Goal: Task Accomplishment & Management: Manage account settings

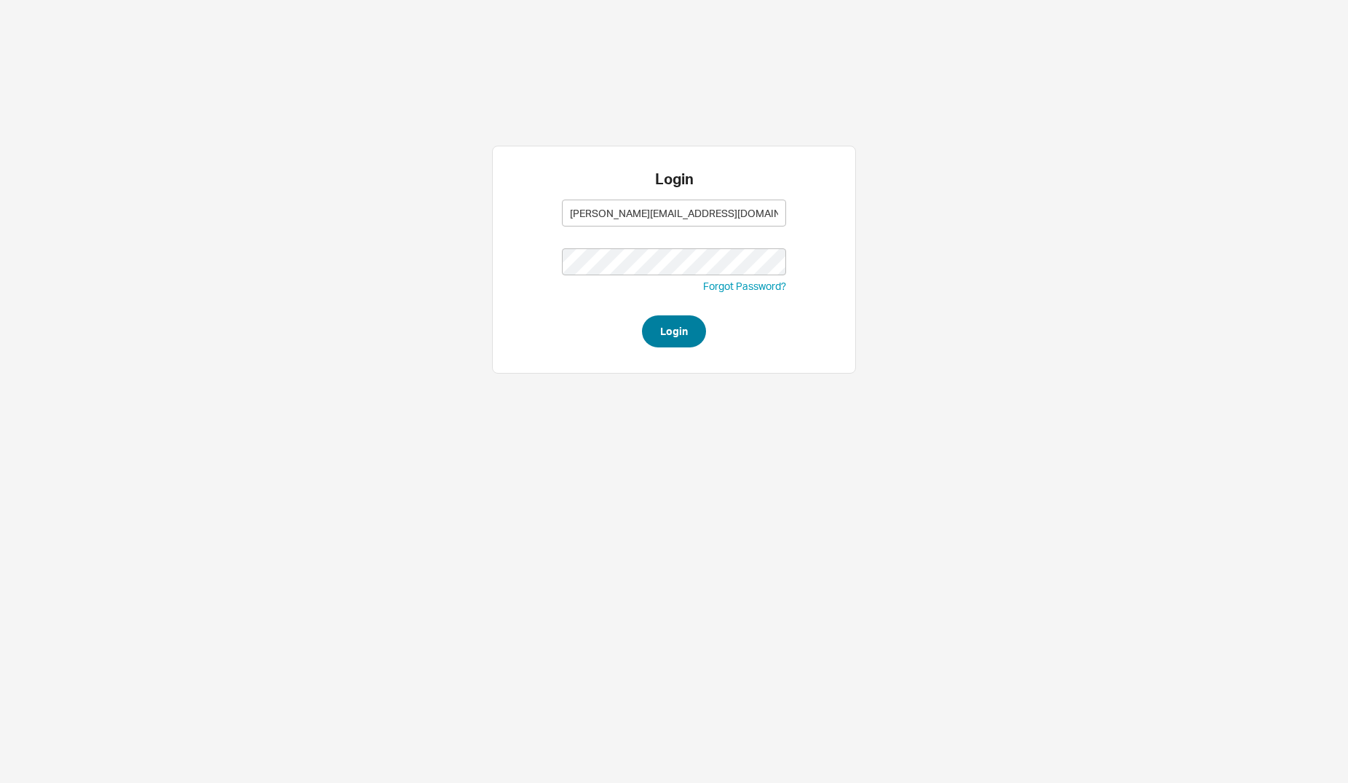
type input "naomi@qualitybath.com"
click at [676, 338] on button "Login" at bounding box center [674, 331] width 64 height 32
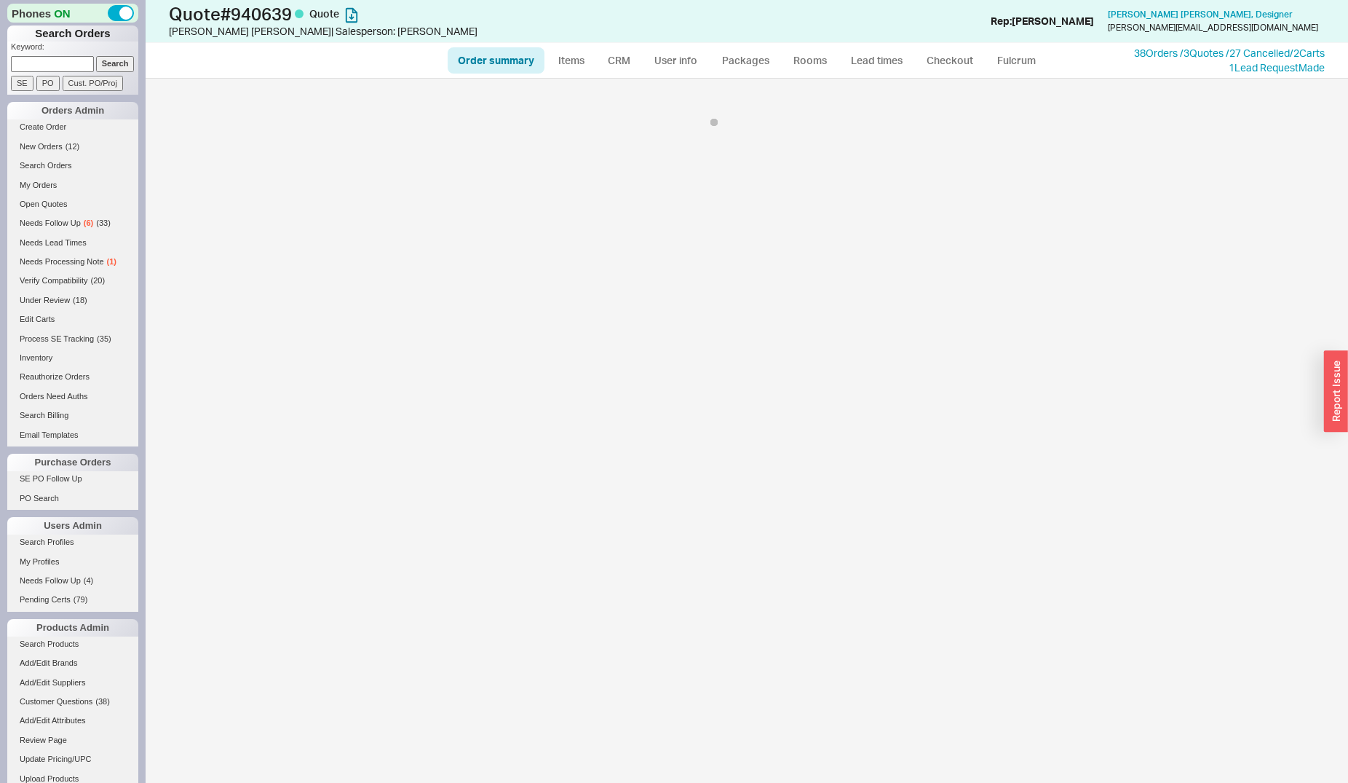
select select "*"
select select "3"
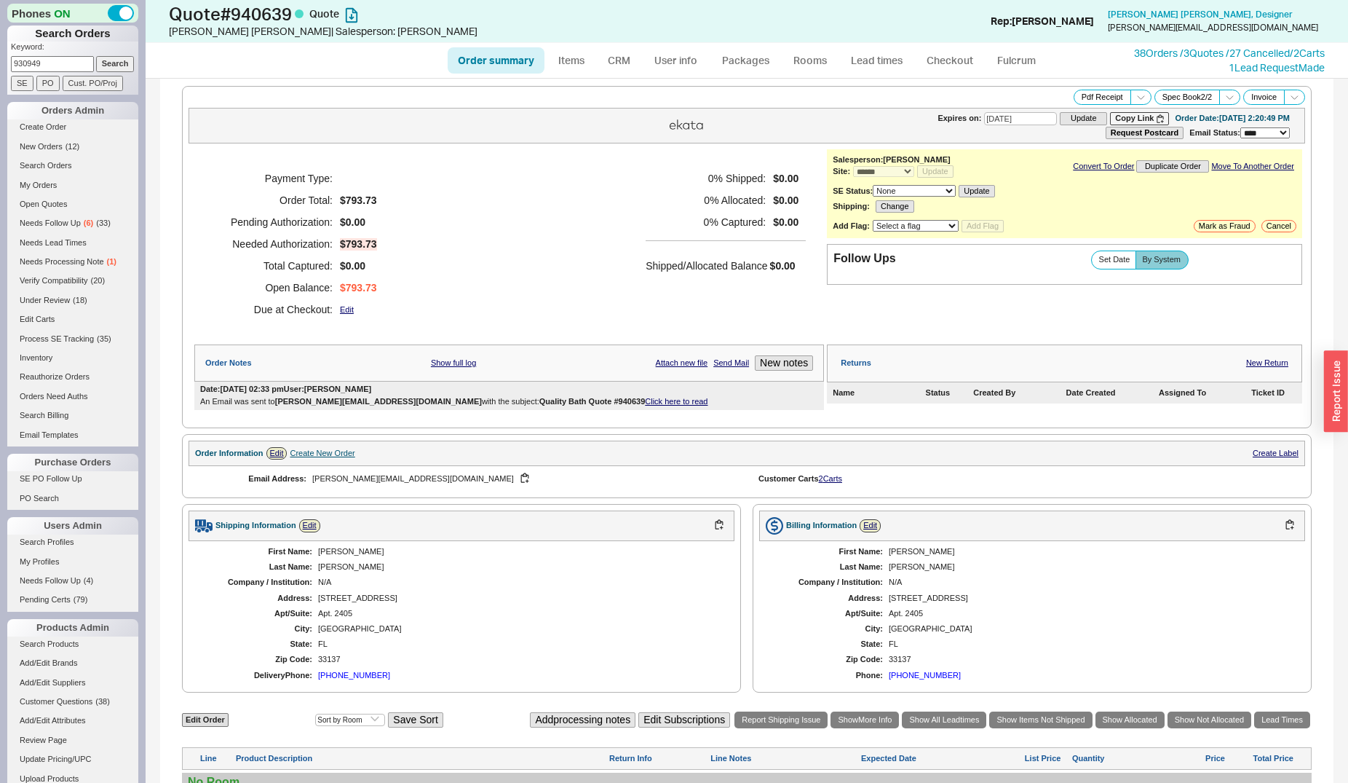
type input "930949"
click at [96, 56] on input "Search" at bounding box center [115, 63] width 39 height 15
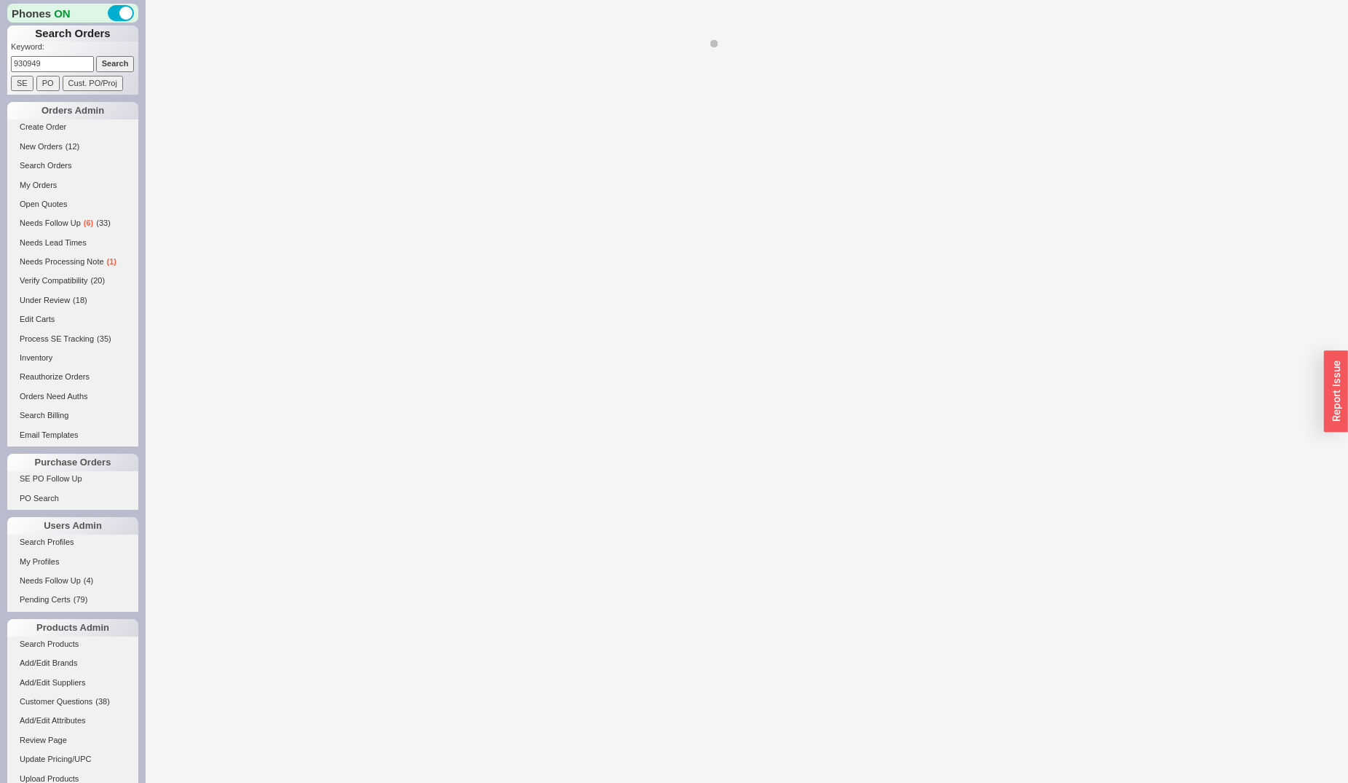
select select "**"
select select "*"
select select "LOW"
select select "3"
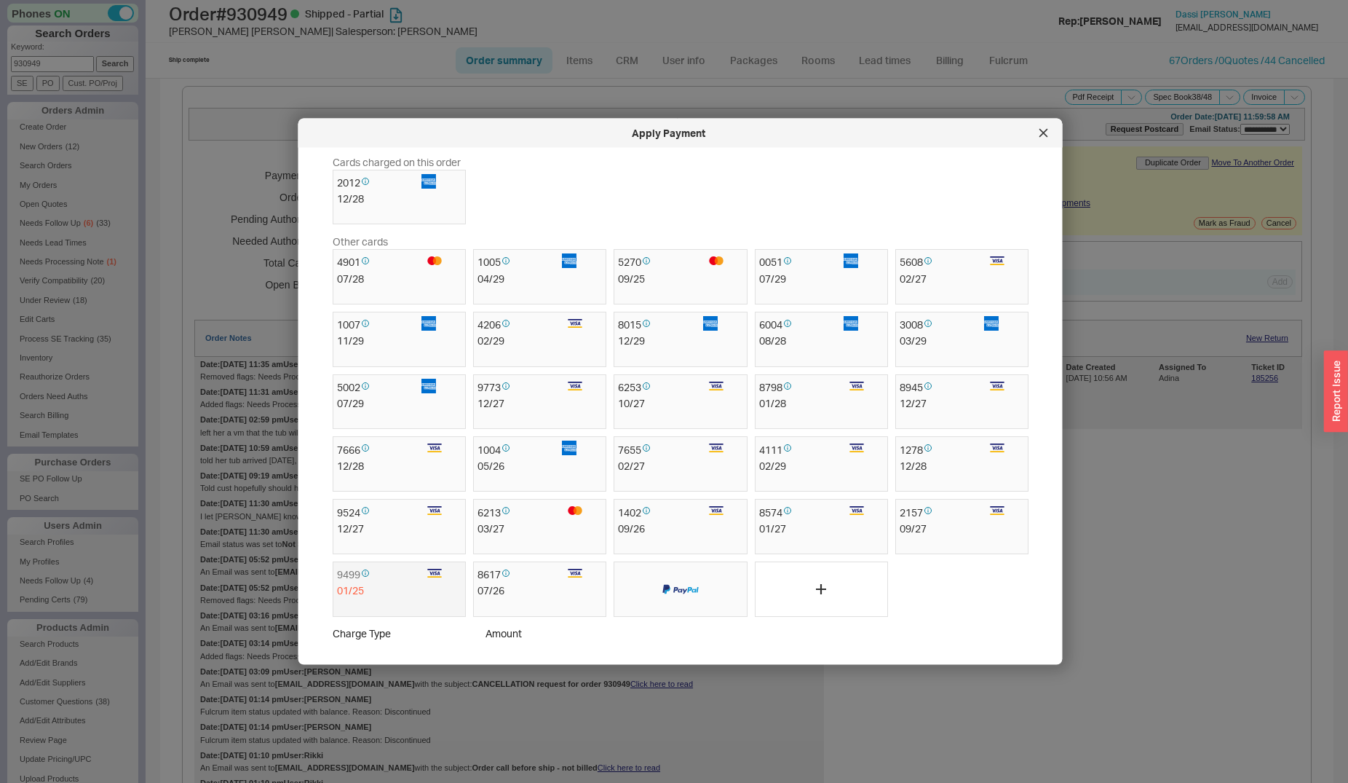
scroll to position [149, 0]
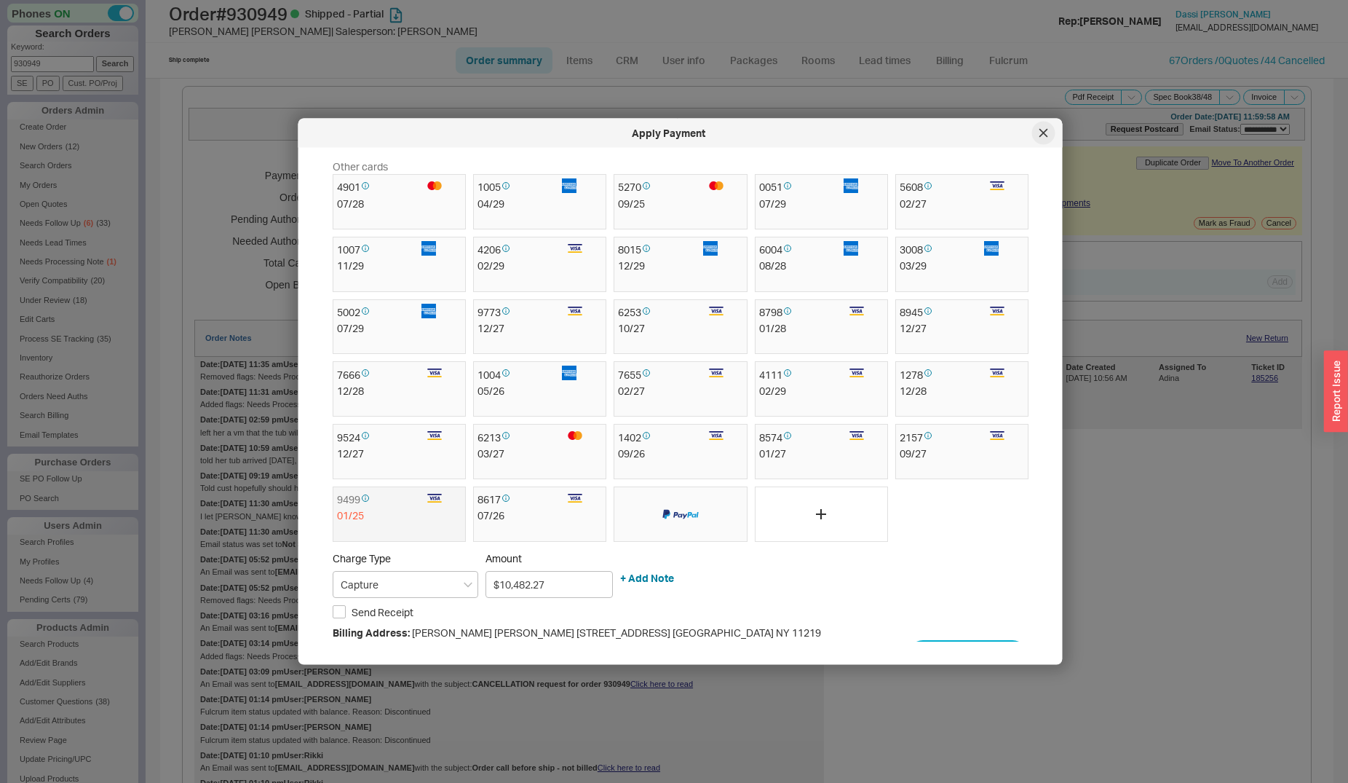
click at [1042, 135] on icon at bounding box center [1043, 132] width 7 height 7
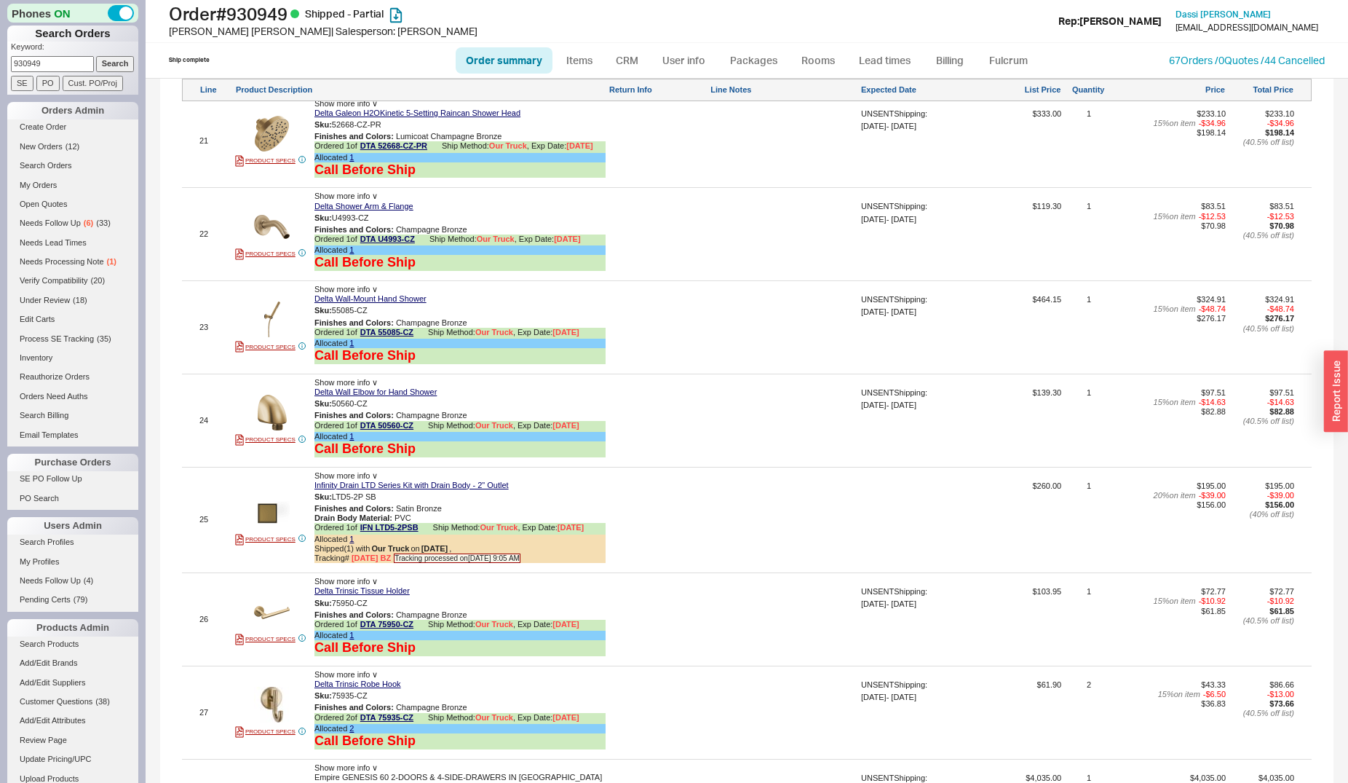
scroll to position [4455, 0]
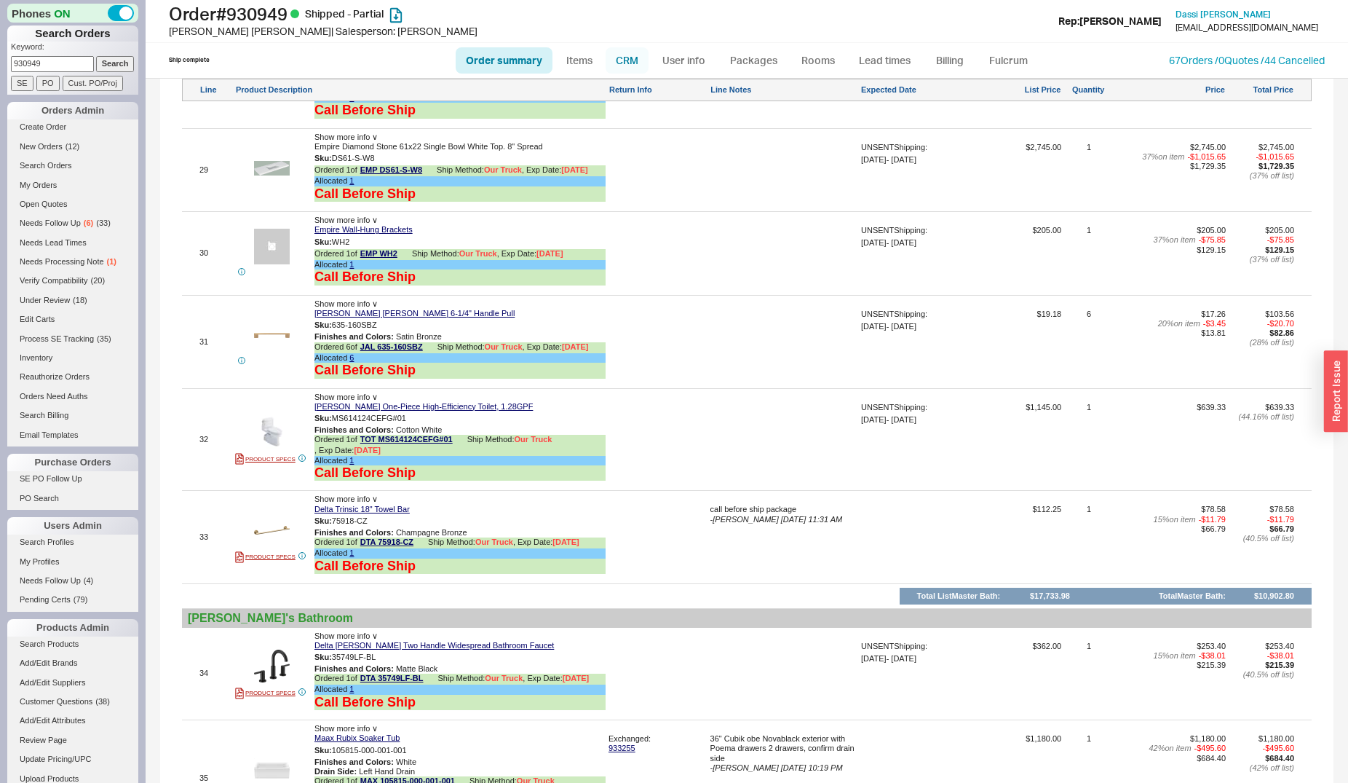
click at [625, 60] on link "CRM" at bounding box center [627, 60] width 43 height 26
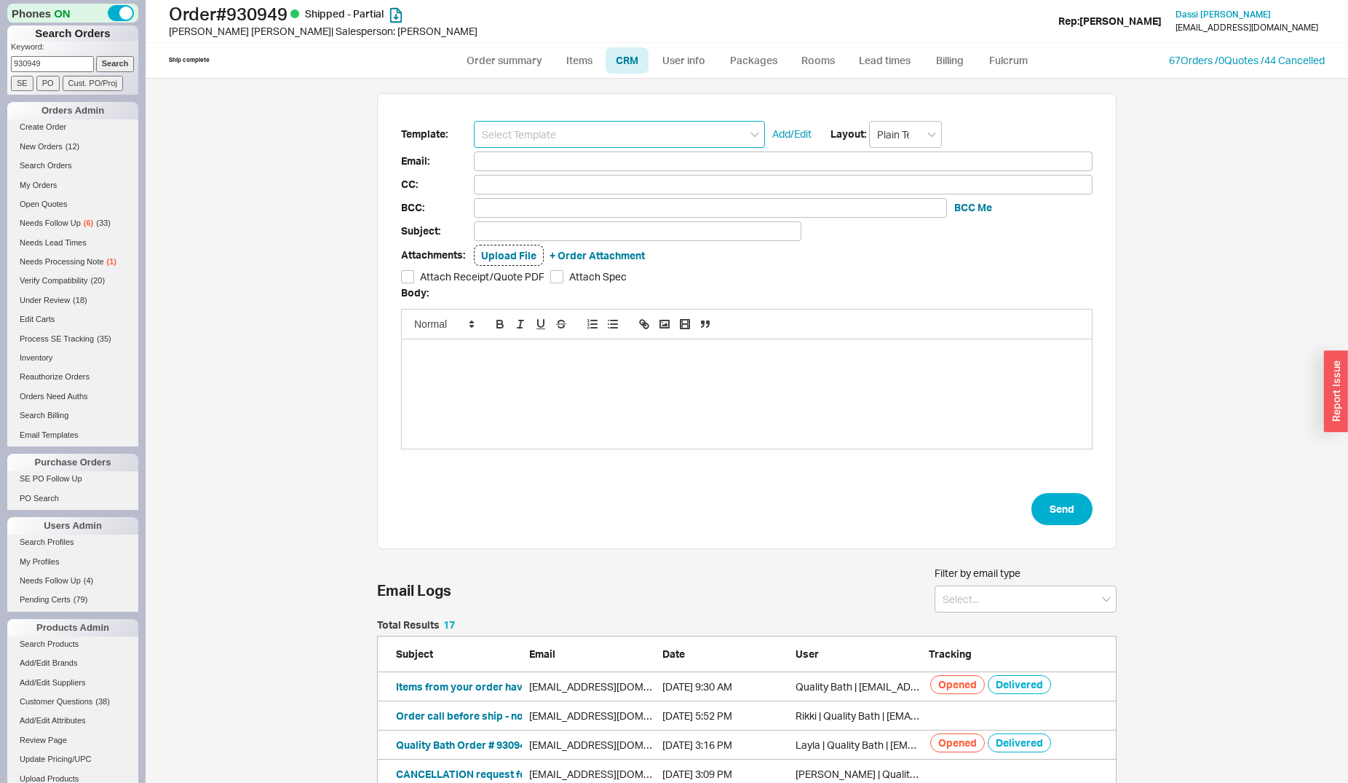
click at [632, 129] on input at bounding box center [619, 134] width 291 height 27
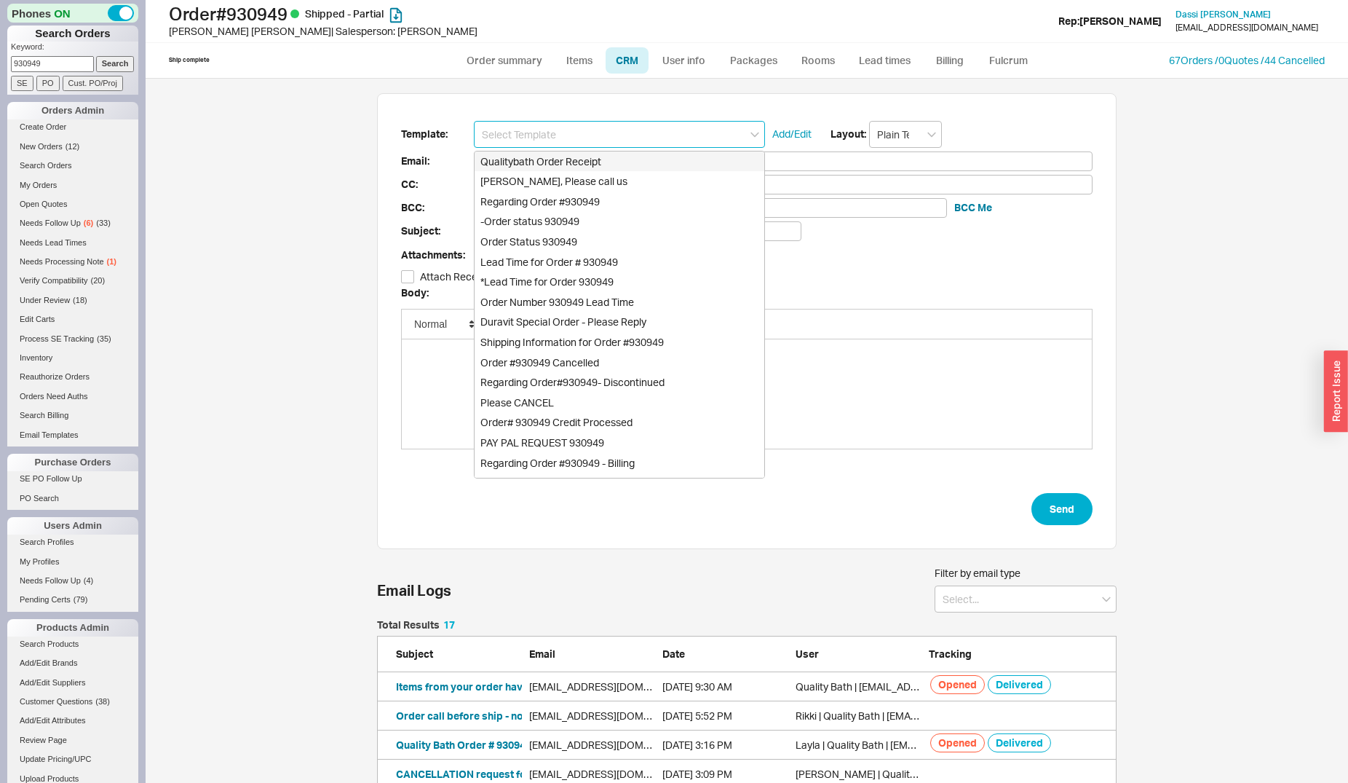
click at [627, 165] on div "Qualitybath Order Receipt" at bounding box center [620, 161] width 290 height 20
type input "Qualitybath Order Receipt"
type input "Receipt"
type input "[EMAIL_ADDRESS][DOMAIN_NAME]"
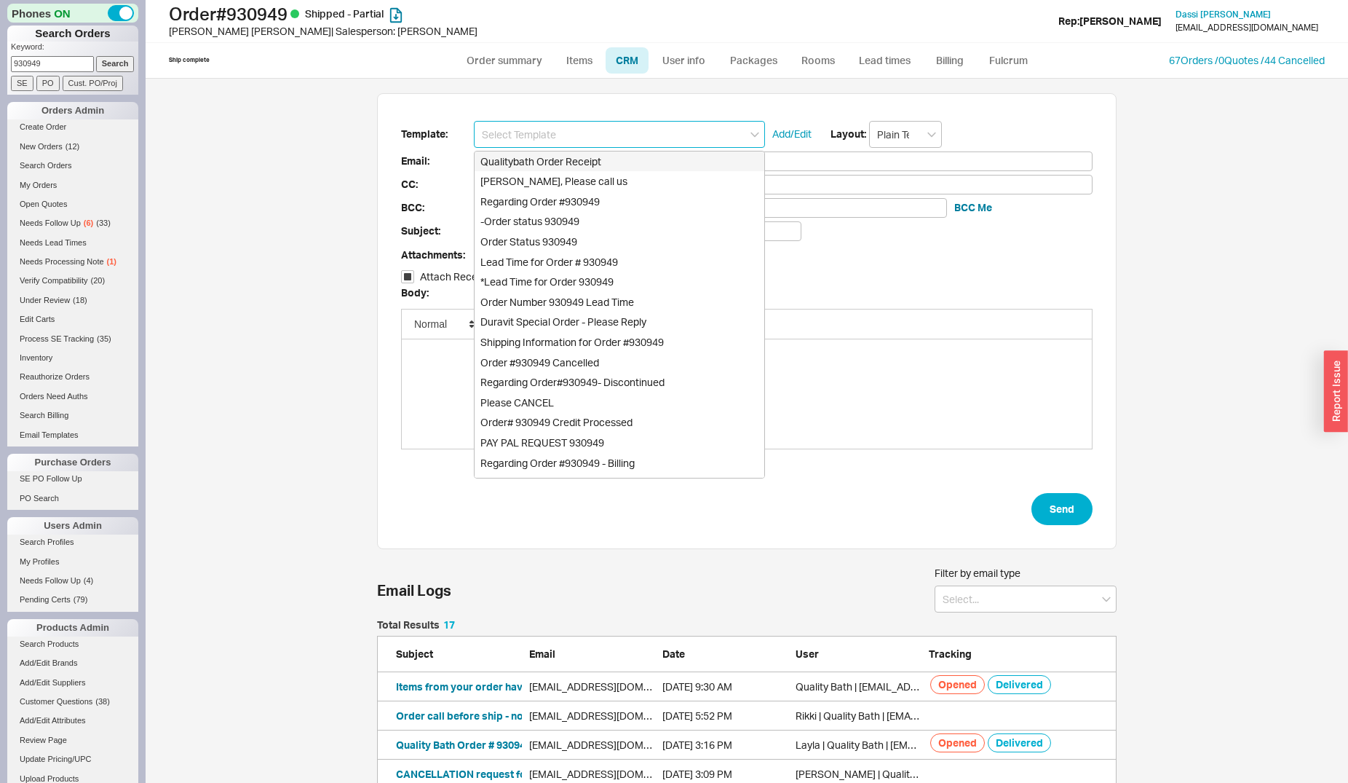
type input "[EMAIL_ADDRESS][DOMAIN_NAME]"
type input "Quality Bath Order # 930949 Receipt"
checkbox input "true"
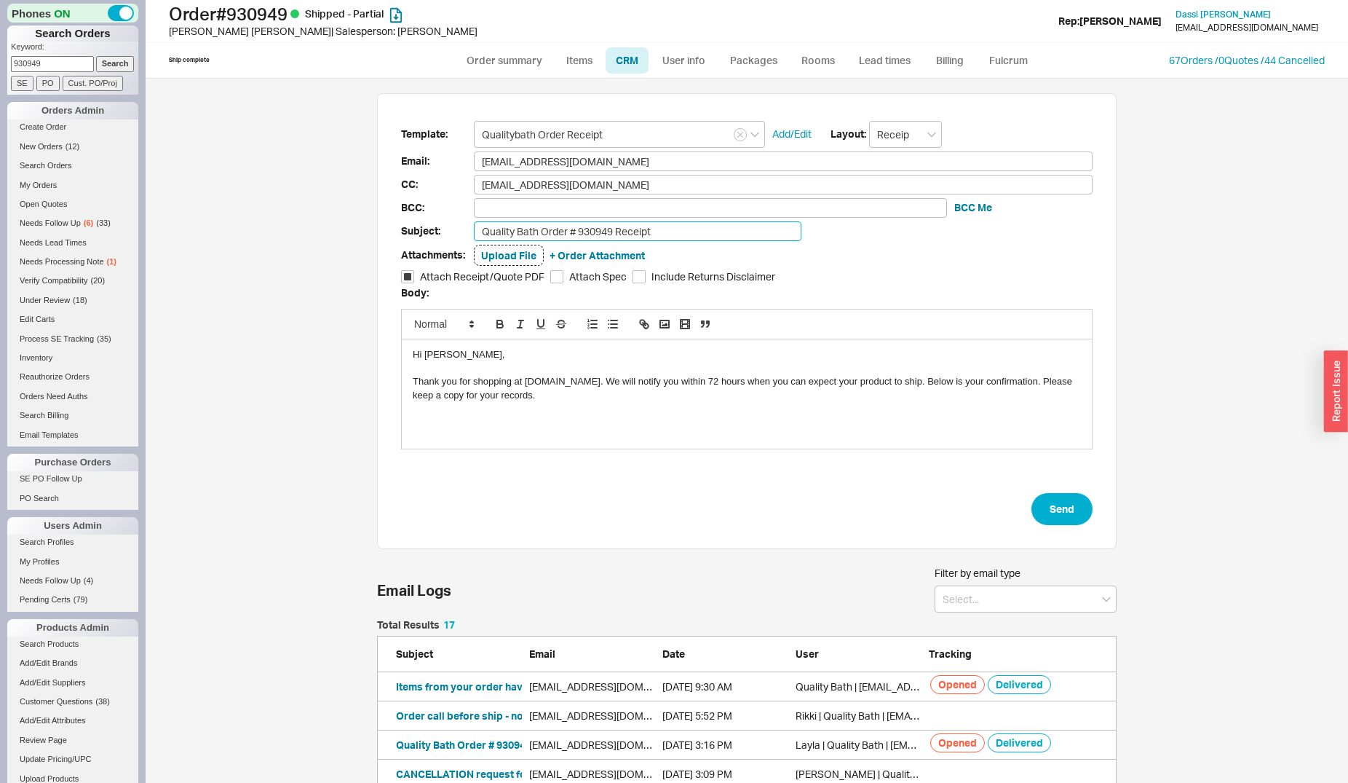
click at [663, 230] on input "Quality Bath Order # 930949 Receipt" at bounding box center [638, 231] width 328 height 20
drag, startPoint x: 652, startPoint y: 231, endPoint x: 666, endPoint y: 232, distance: 13.9
click at [666, 232] on input "Quality Bath Order # 930949 Receipt (T" at bounding box center [638, 231] width 328 height 20
type input "Quality Bath Order # 930949 Receipt (18" Towel Bar Added)"
click at [488, 414] on div "Hi [PERSON_NAME], Thank you for shopping at [DOMAIN_NAME]. We will notify you w…" at bounding box center [747, 393] width 690 height 109
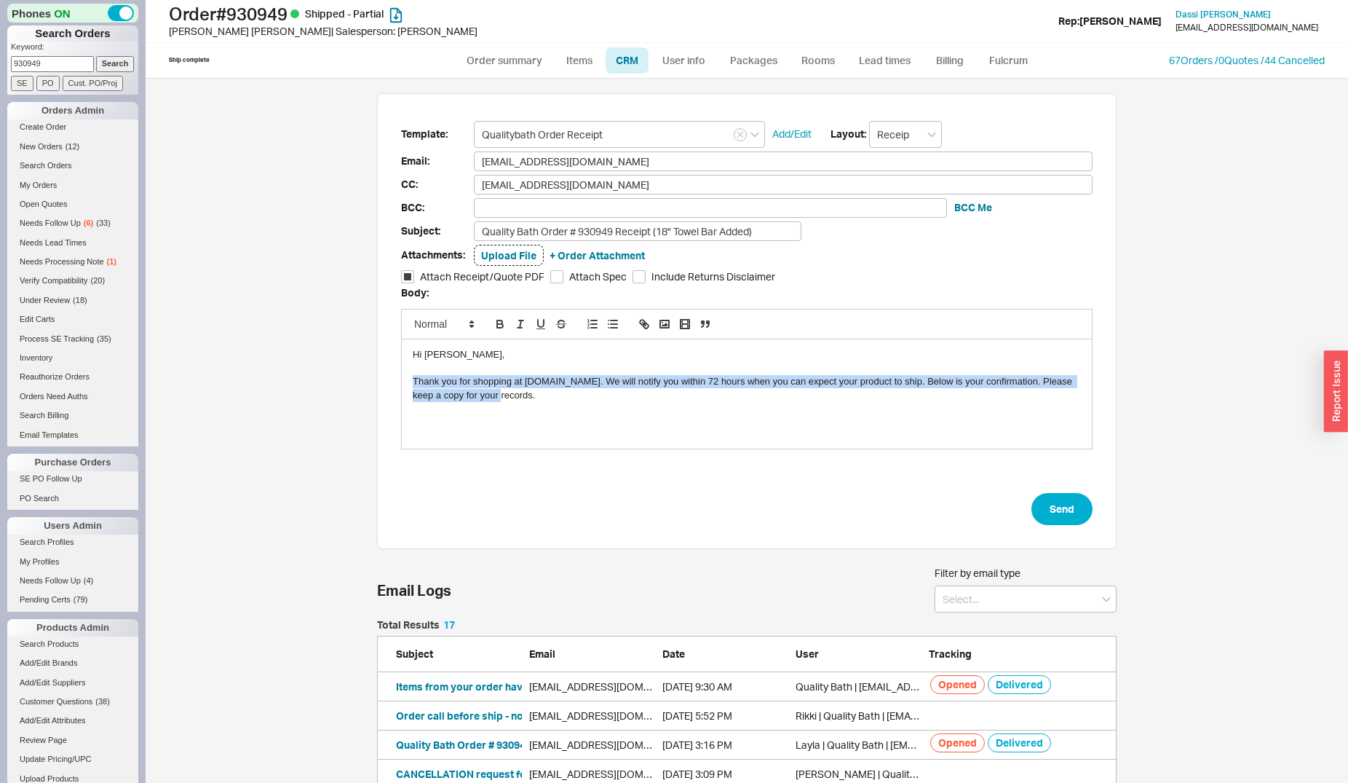
drag, startPoint x: 585, startPoint y: 404, endPoint x: 405, endPoint y: 376, distance: 181.2
click at [405, 376] on div "Hi [PERSON_NAME], Thank you for shopping at [DOMAIN_NAME]. We will notify you w…" at bounding box center [747, 393] width 690 height 109
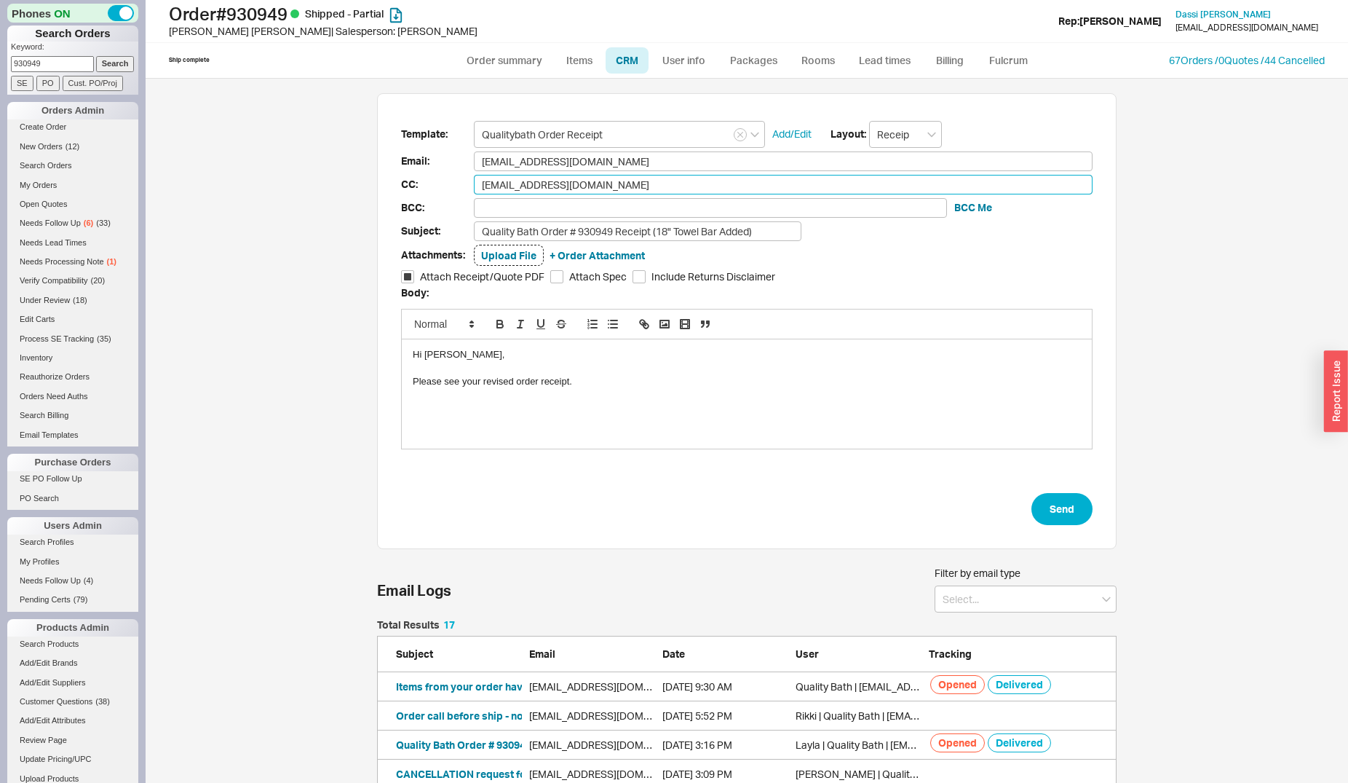
drag, startPoint x: 534, startPoint y: 187, endPoint x: 438, endPoint y: 189, distance: 96.1
click at [474, 189] on input "[EMAIL_ADDRESS][DOMAIN_NAME]" at bounding box center [783, 185] width 619 height 20
drag, startPoint x: 602, startPoint y: 160, endPoint x: 432, endPoint y: 158, distance: 170.4
click at [474, 158] on input "[EMAIL_ADDRESS][DOMAIN_NAME]" at bounding box center [783, 161] width 619 height 20
paste input "fayappel"
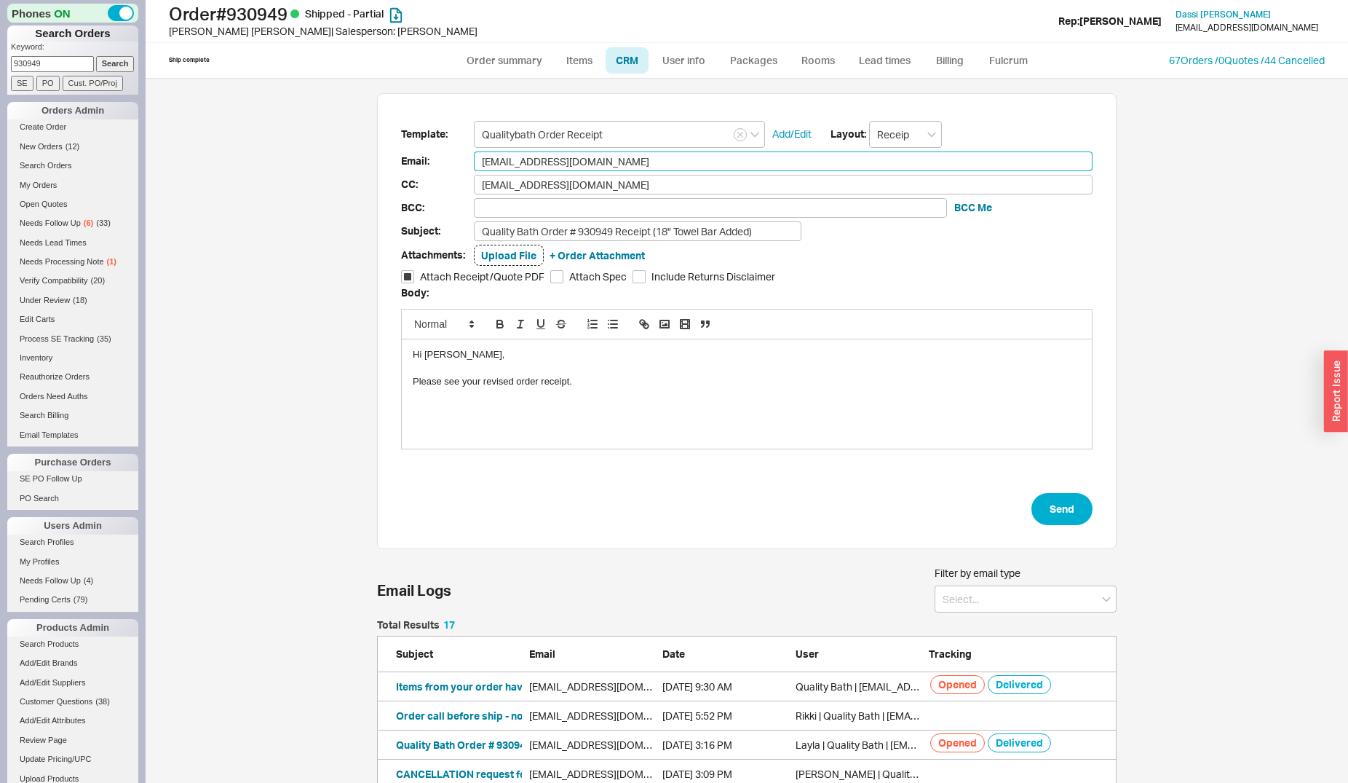
type input "[EMAIL_ADDRESS][DOMAIN_NAME]"
drag, startPoint x: 536, startPoint y: 181, endPoint x: 442, endPoint y: 186, distance: 94.0
click at [474, 186] on input "[EMAIL_ADDRESS][DOMAIN_NAME]" at bounding box center [783, 185] width 619 height 20
click at [1060, 506] on button "Send" at bounding box center [1062, 509] width 61 height 32
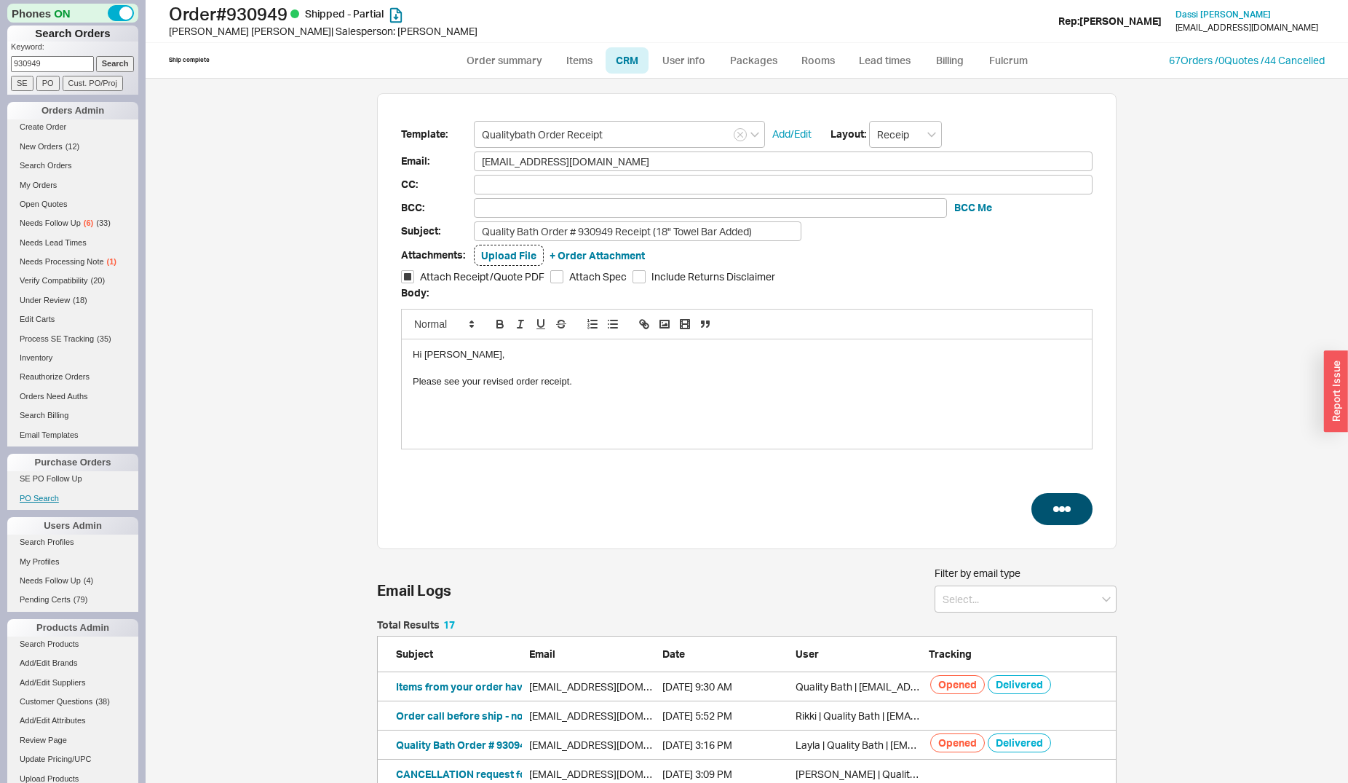
select select "**"
select select "*"
select select "LOW"
select select "3"
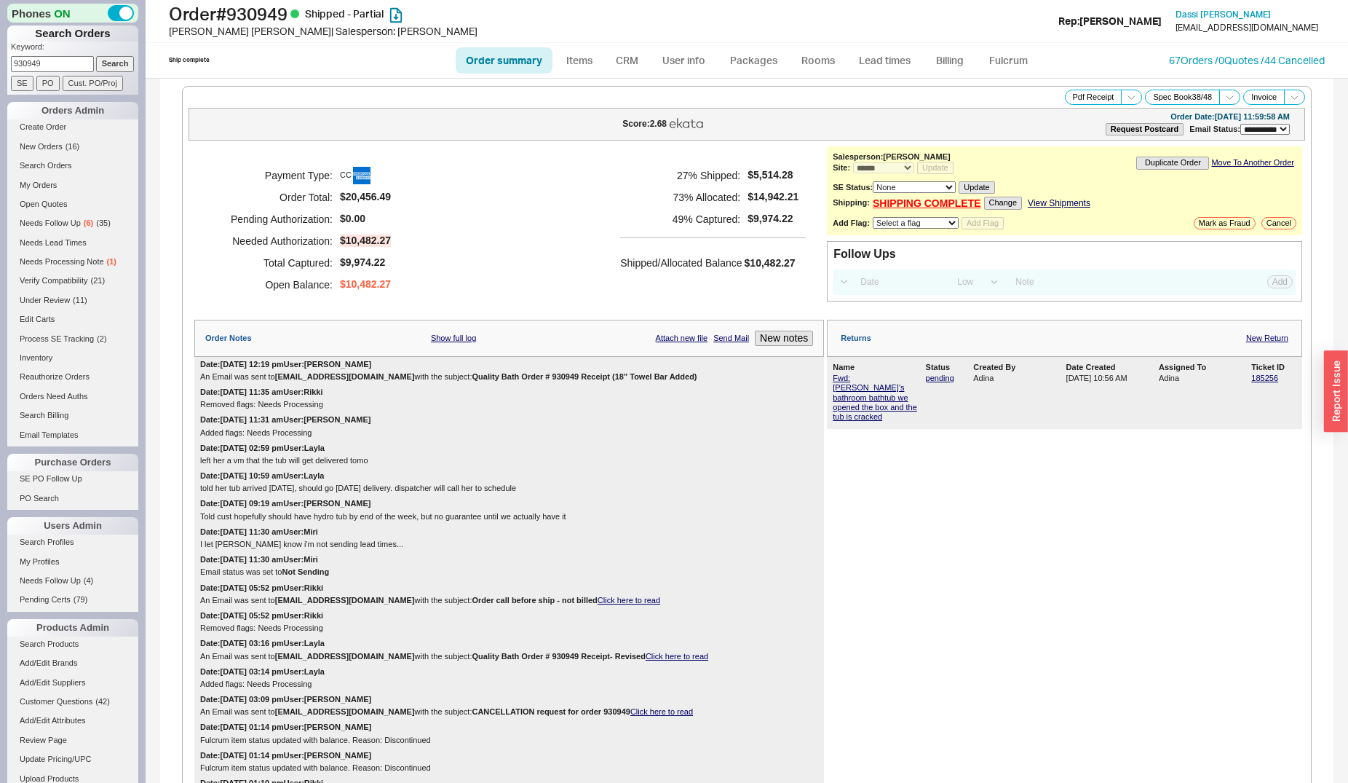
click at [63, 65] on input "930949" at bounding box center [52, 63] width 83 height 15
click at [96, 56] on input "Search" at bounding box center [115, 63] width 39 height 15
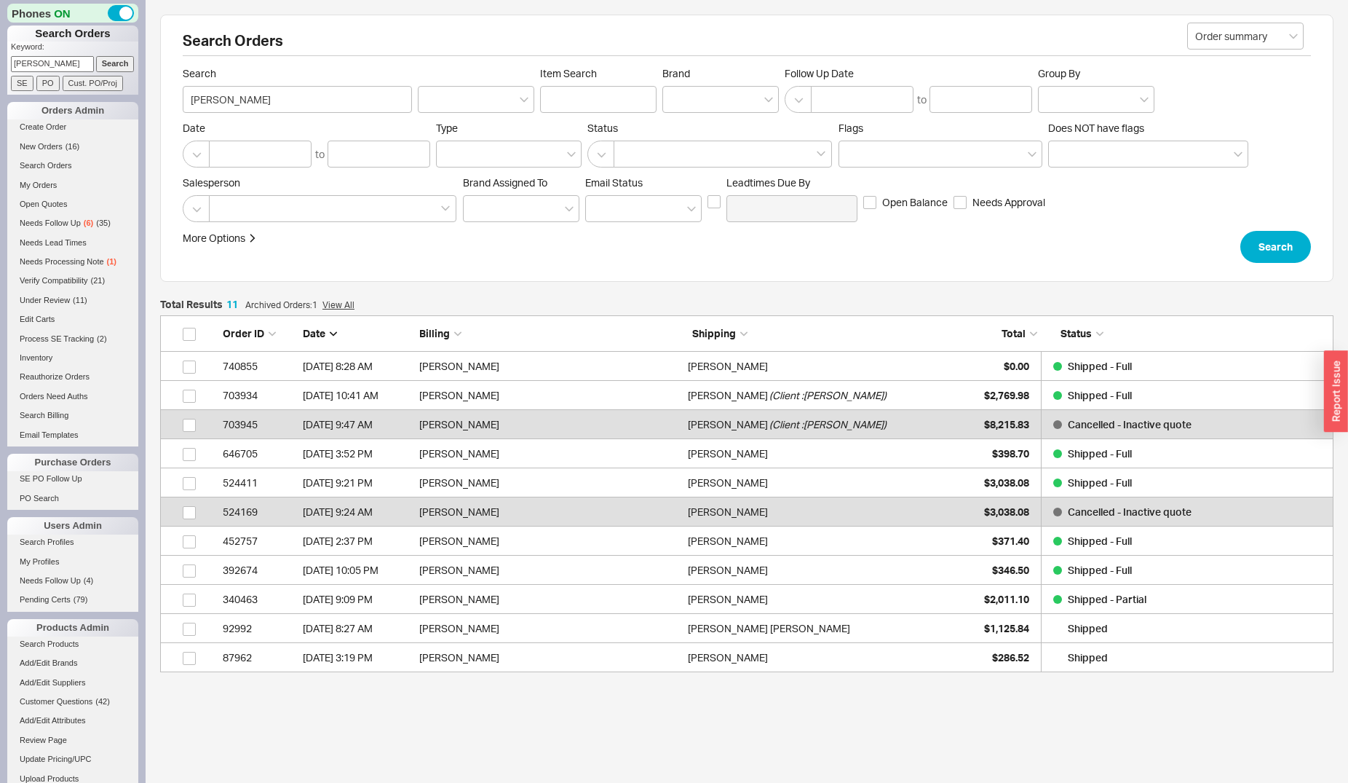
scroll to position [13, 13]
click at [67, 58] on input "[PERSON_NAME]" at bounding box center [52, 63] width 83 height 15
type input "bdinteriors"
click at [96, 56] on input "Search" at bounding box center [115, 63] width 39 height 15
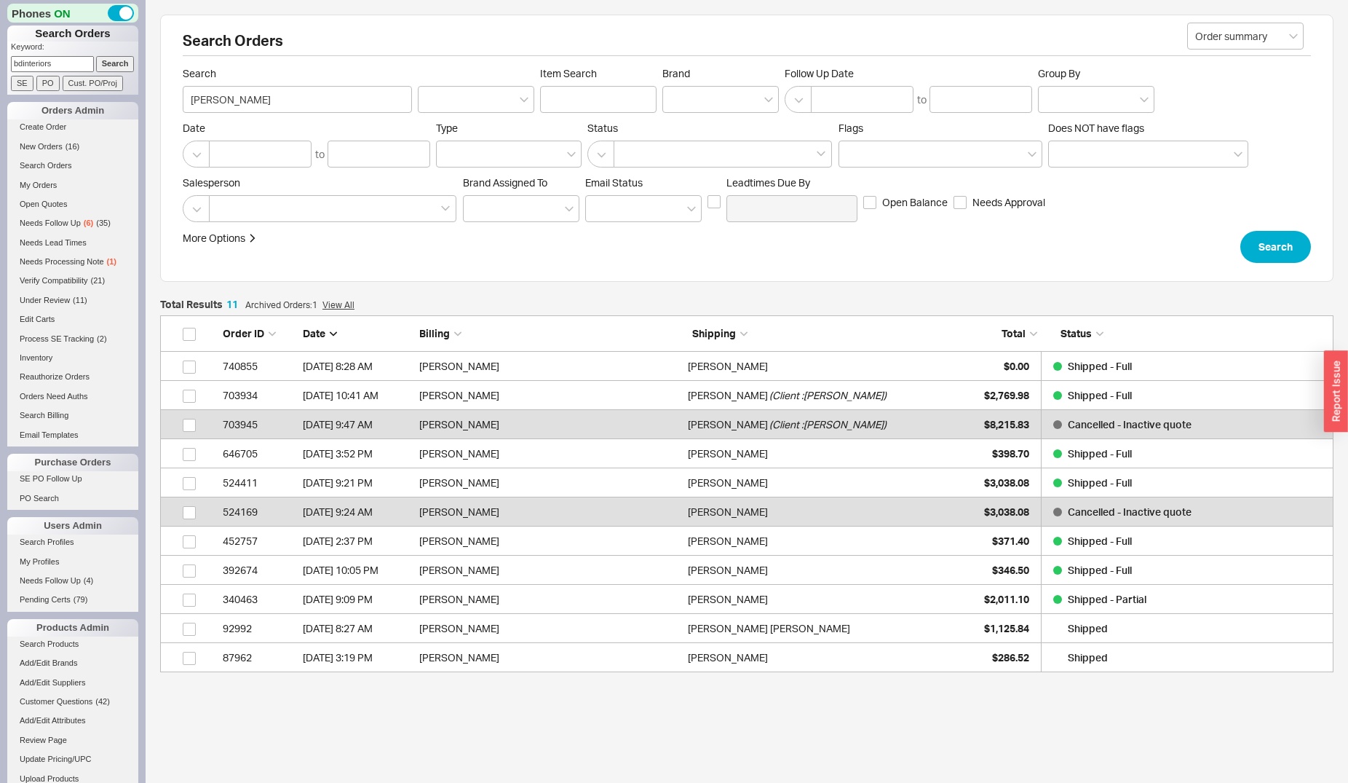
type input "bdinteriors"
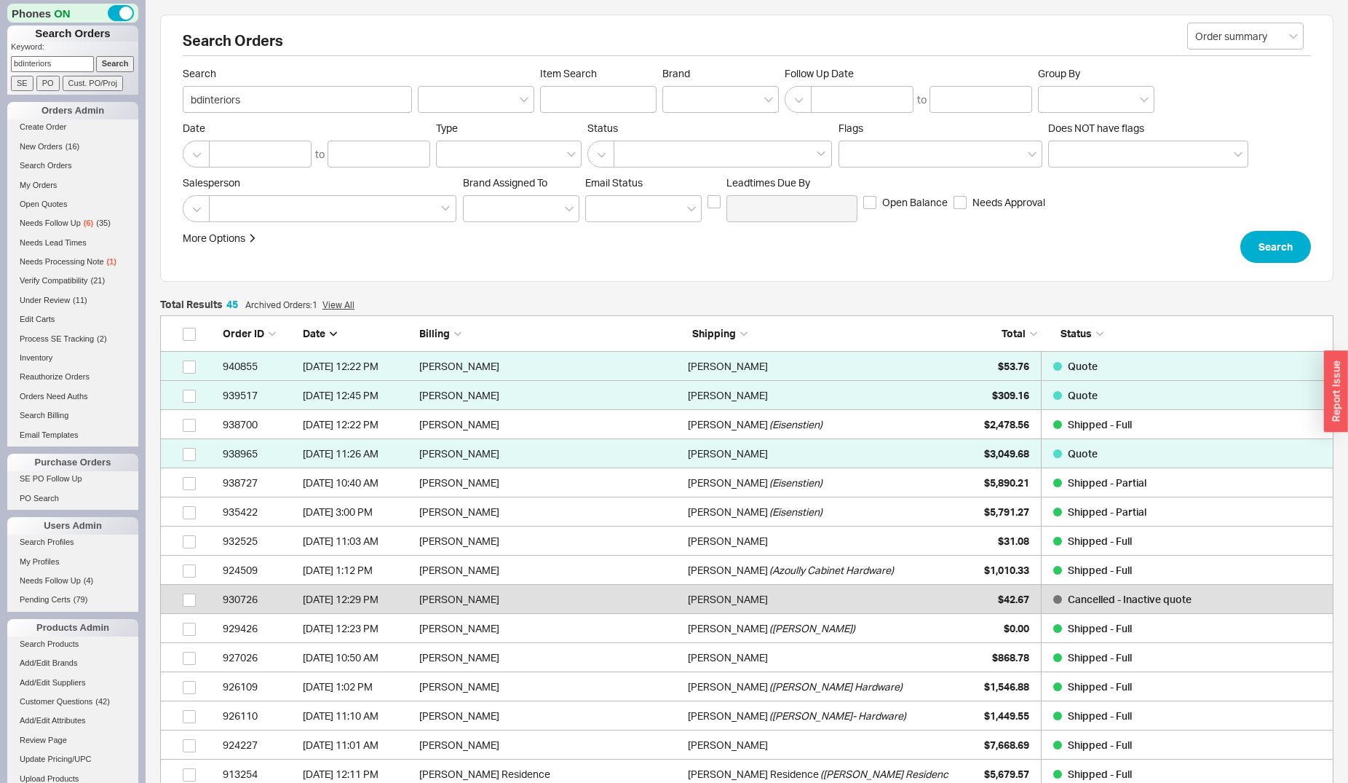
scroll to position [1334, 1161]
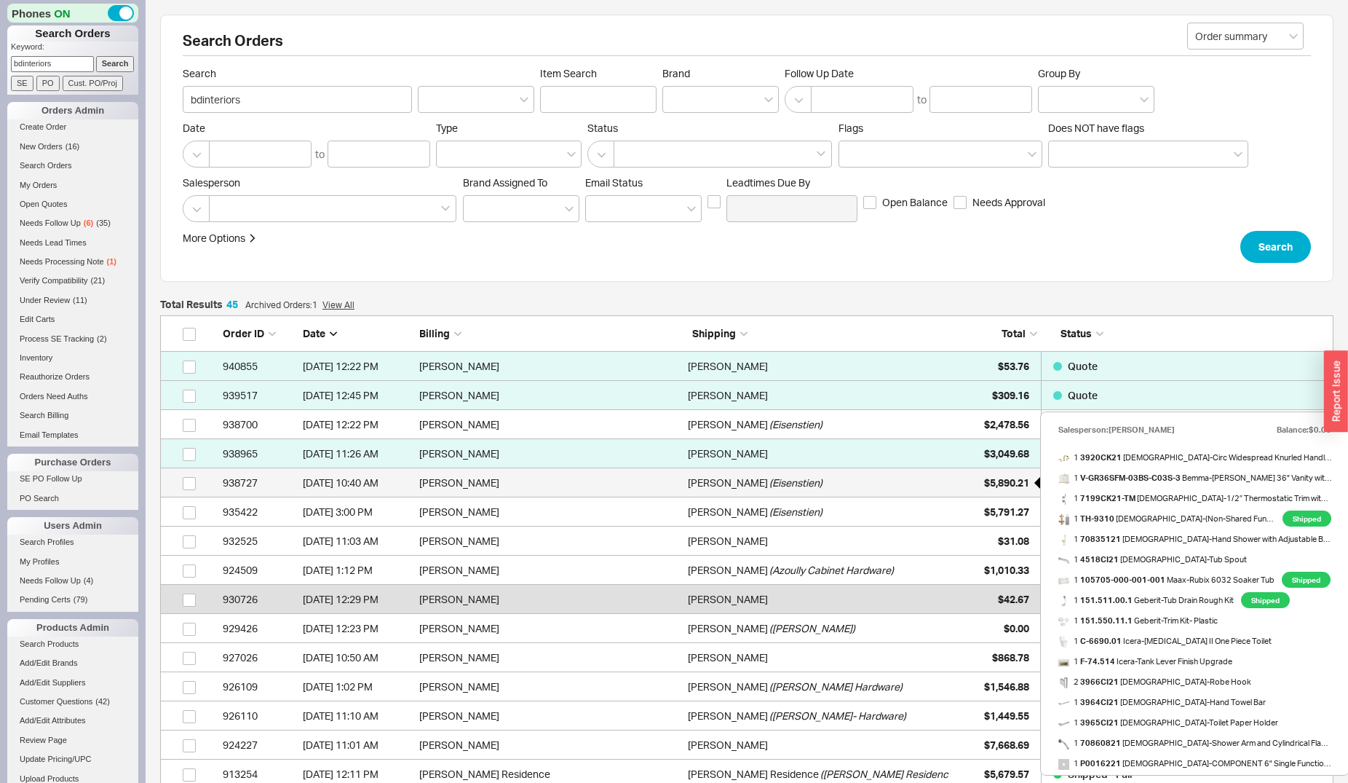
click at [993, 474] on div "$5,890.21" at bounding box center [993, 482] width 73 height 29
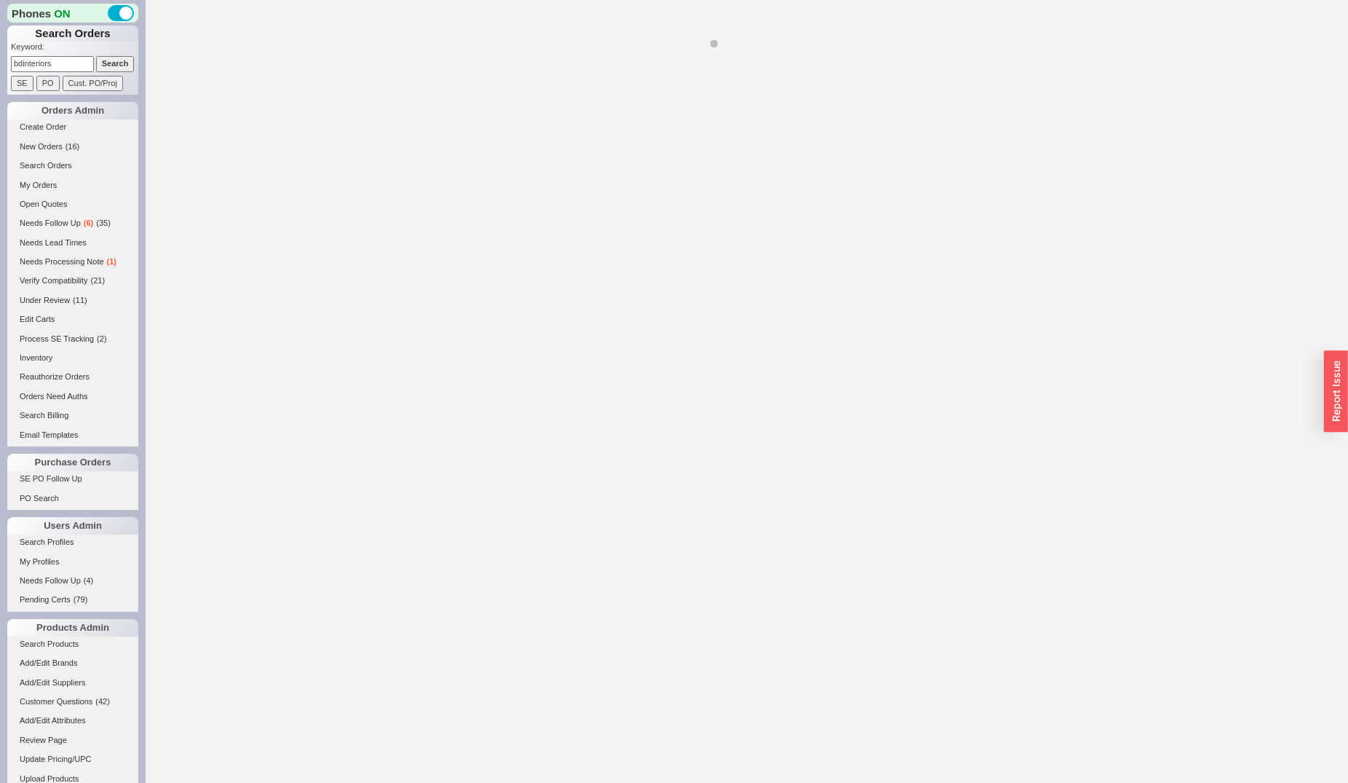
select select "*"
select select "LOW"
select select "3"
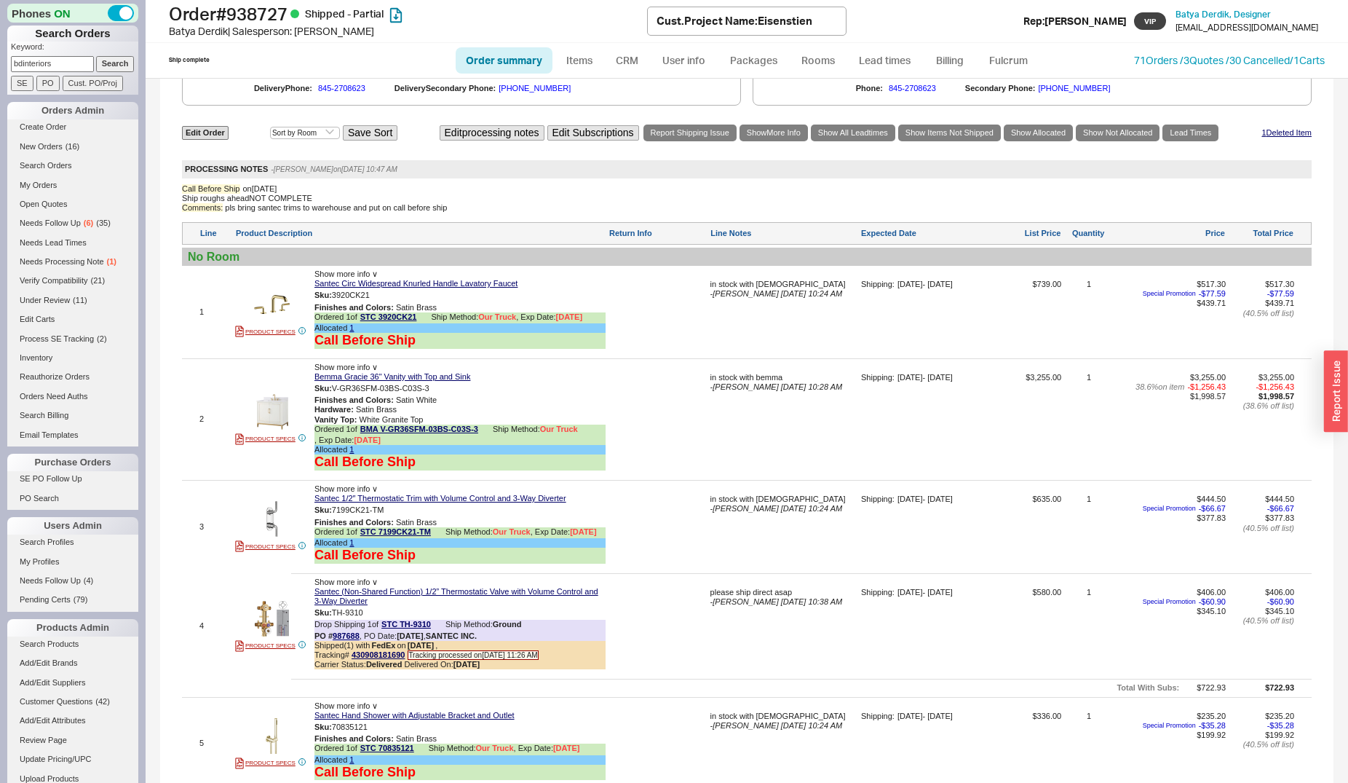
scroll to position [459, 0]
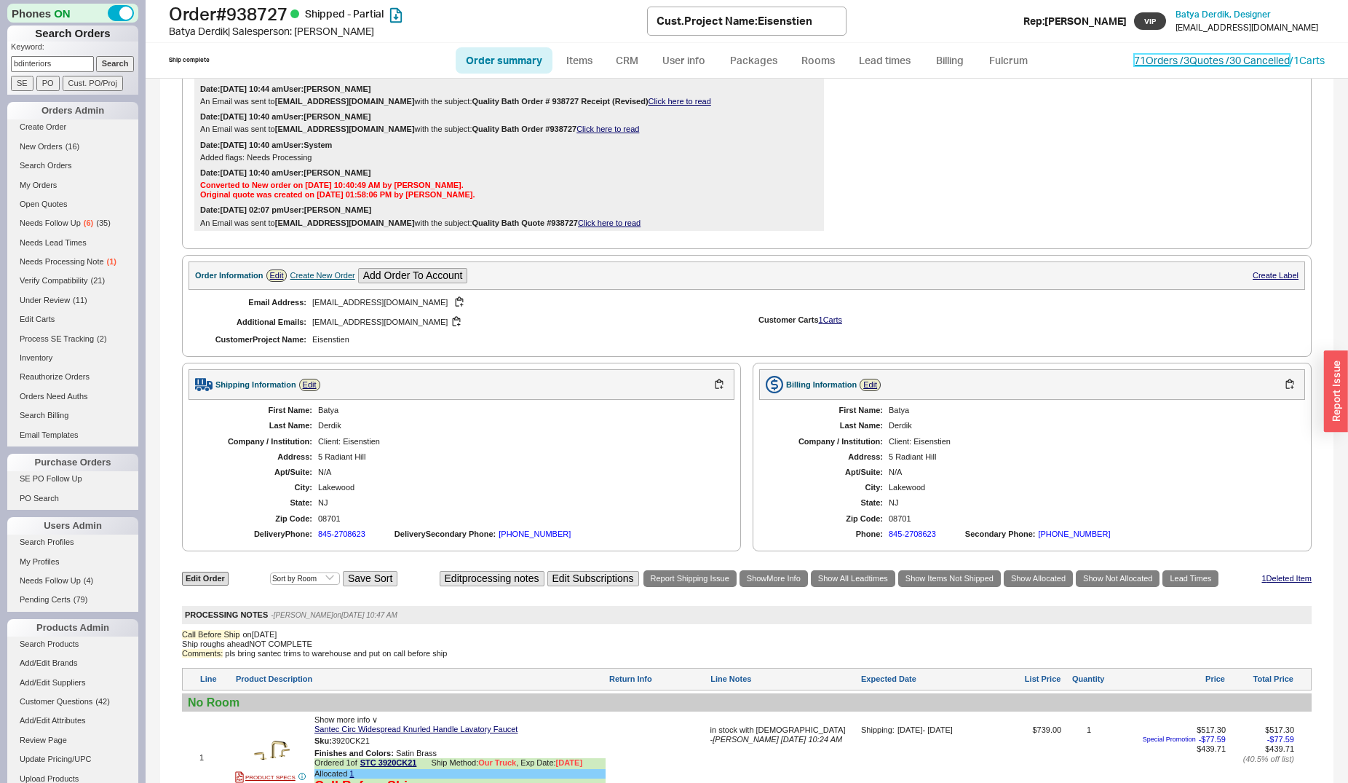
click at [1163, 58] on link "71 Orders / 3 Quotes / 30 Cancelled" at bounding box center [1212, 60] width 156 height 12
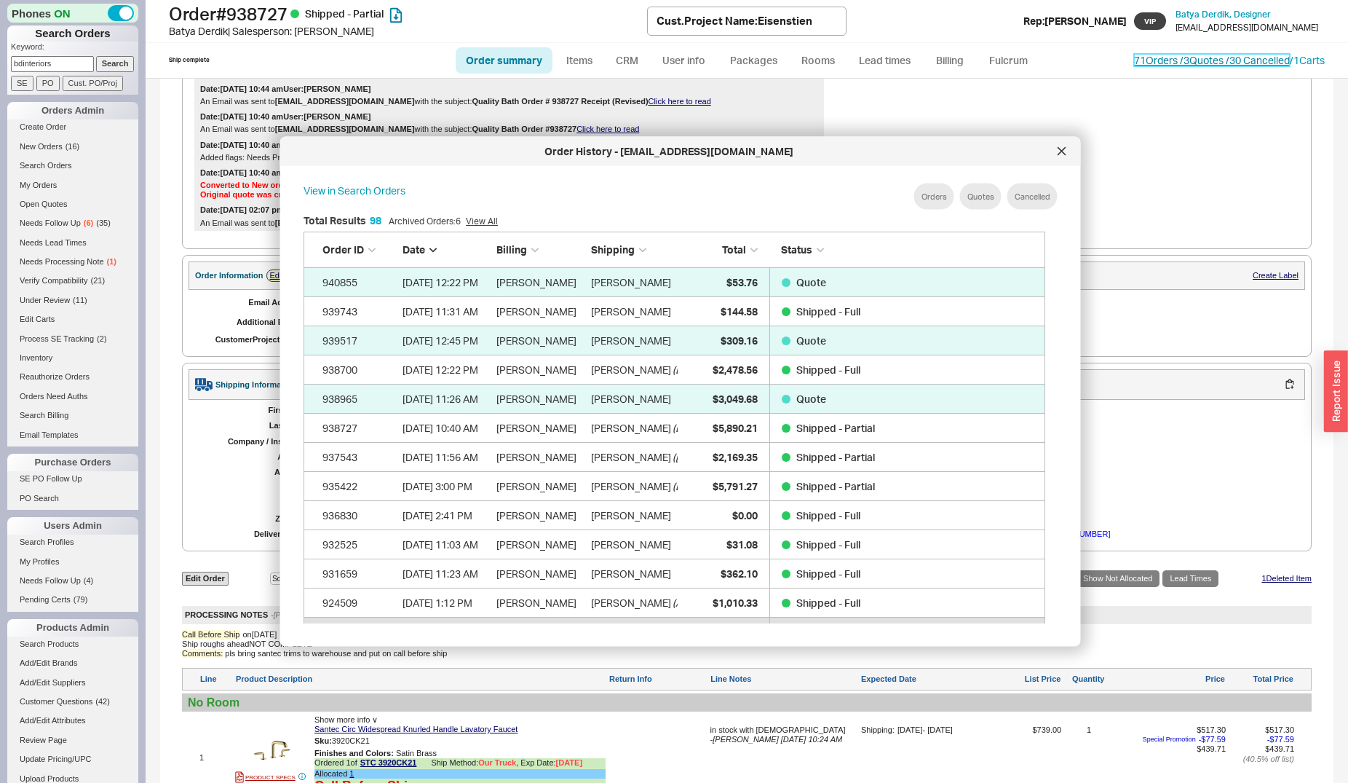
scroll to position [433, 753]
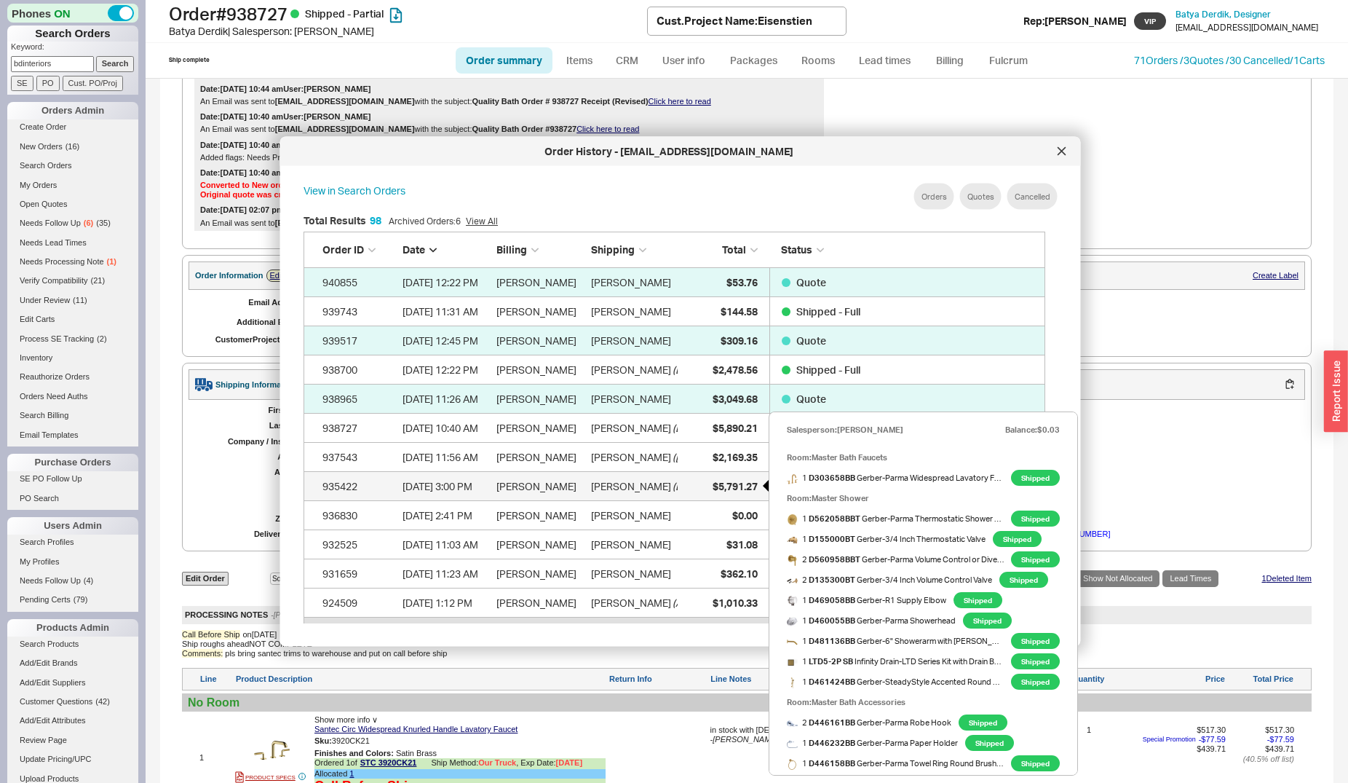
click at [731, 479] on div "$5,791.27" at bounding box center [720, 485] width 73 height 29
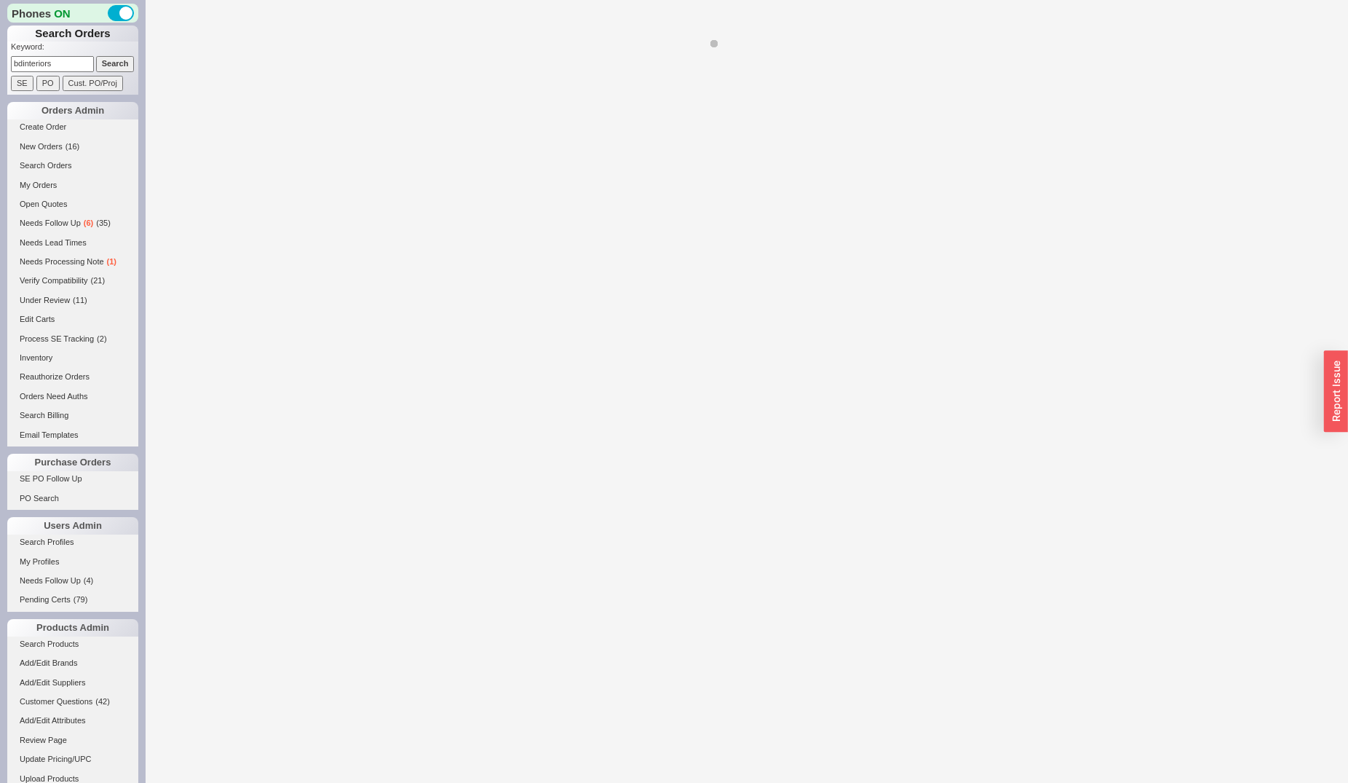
select select "*"
select select "LOW"
select select "3"
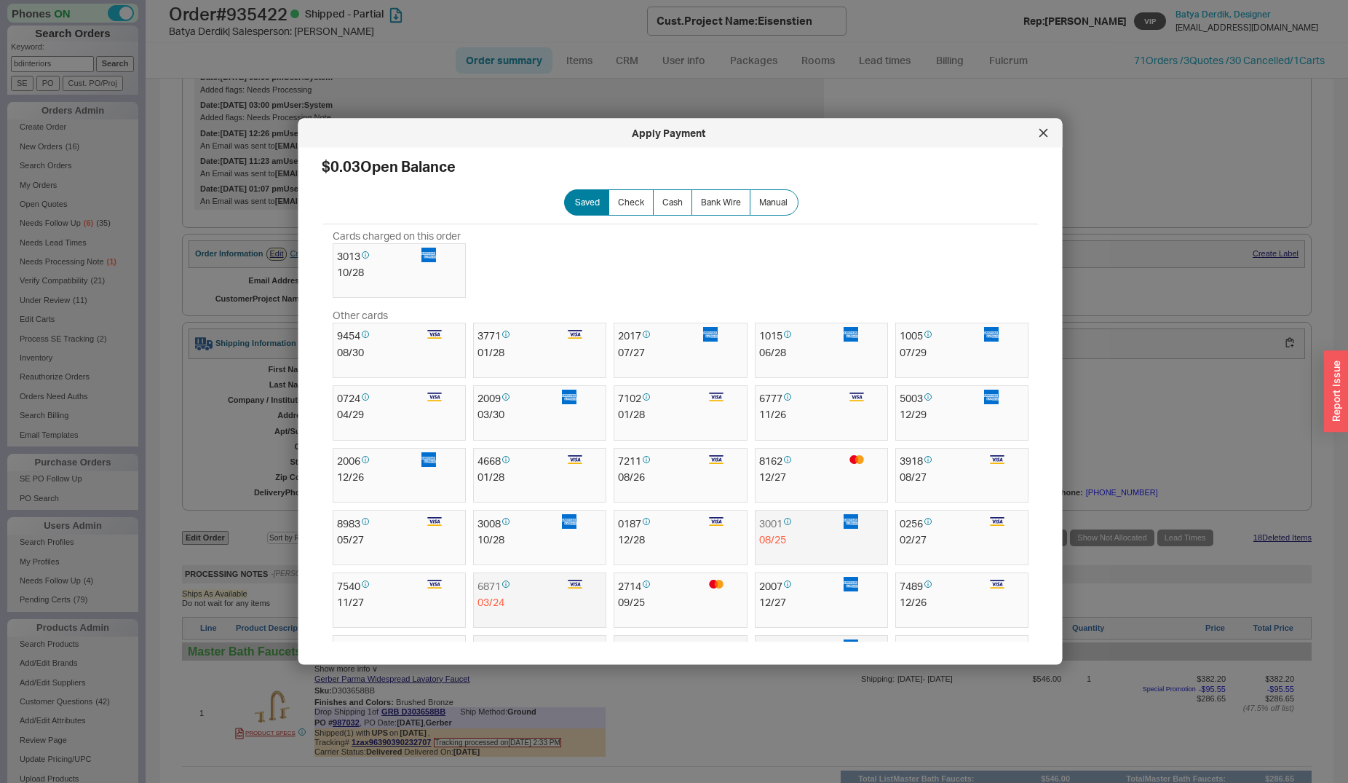
scroll to position [817, 0]
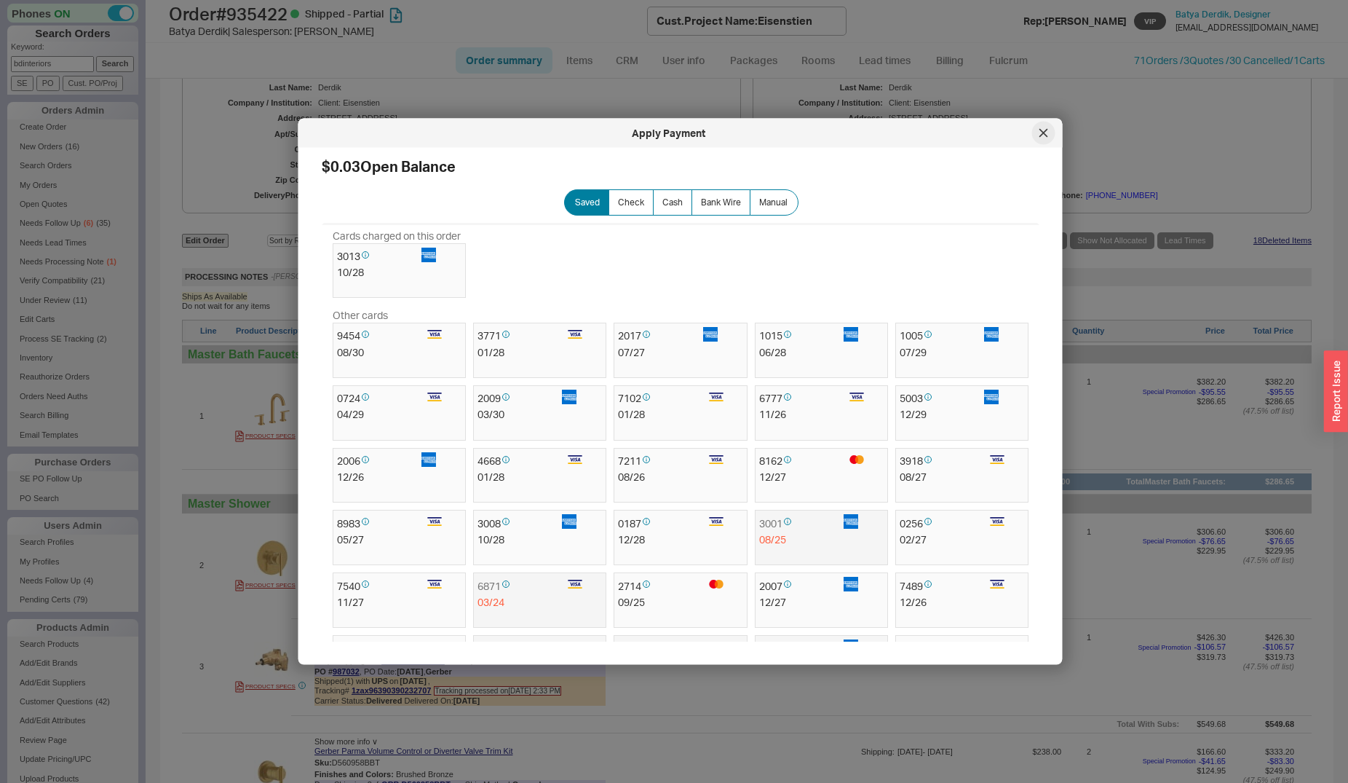
click at [1038, 140] on div at bounding box center [1043, 133] width 23 height 23
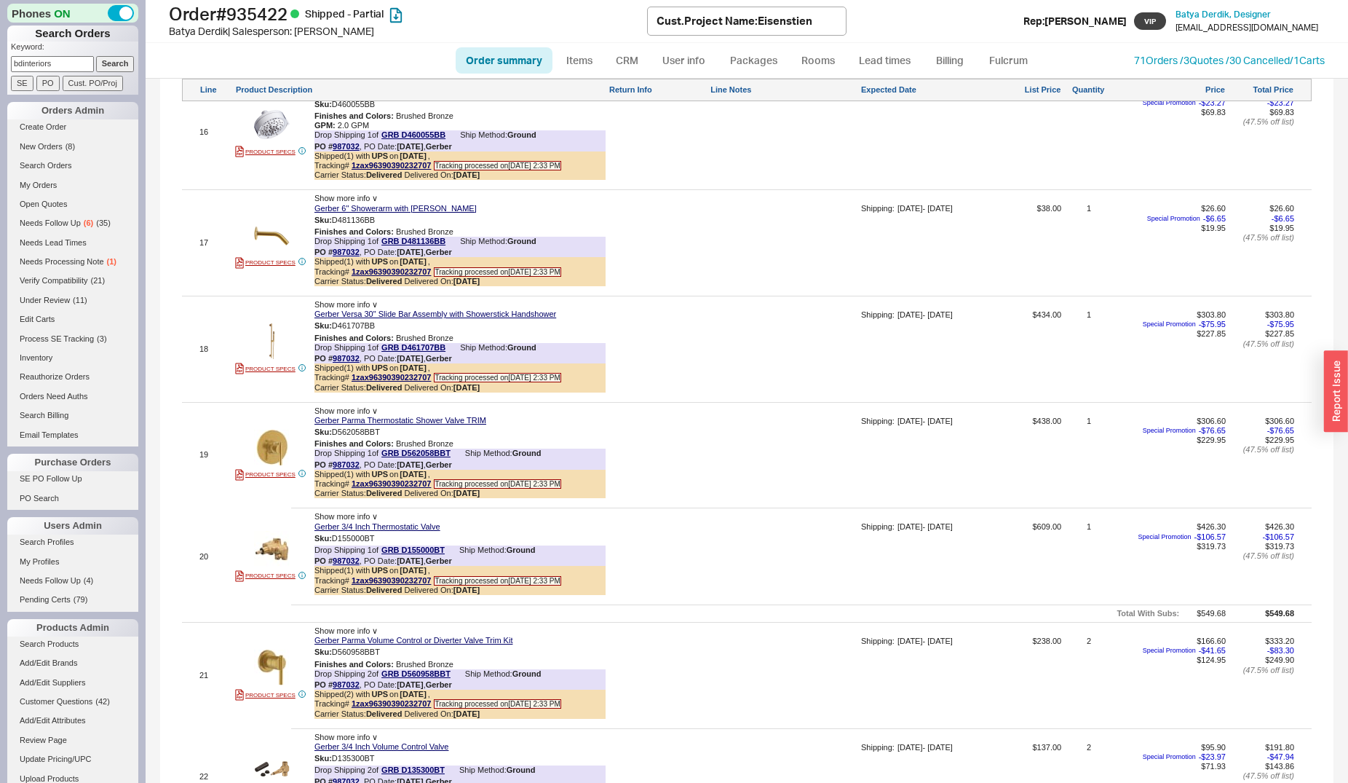
scroll to position [3336, 0]
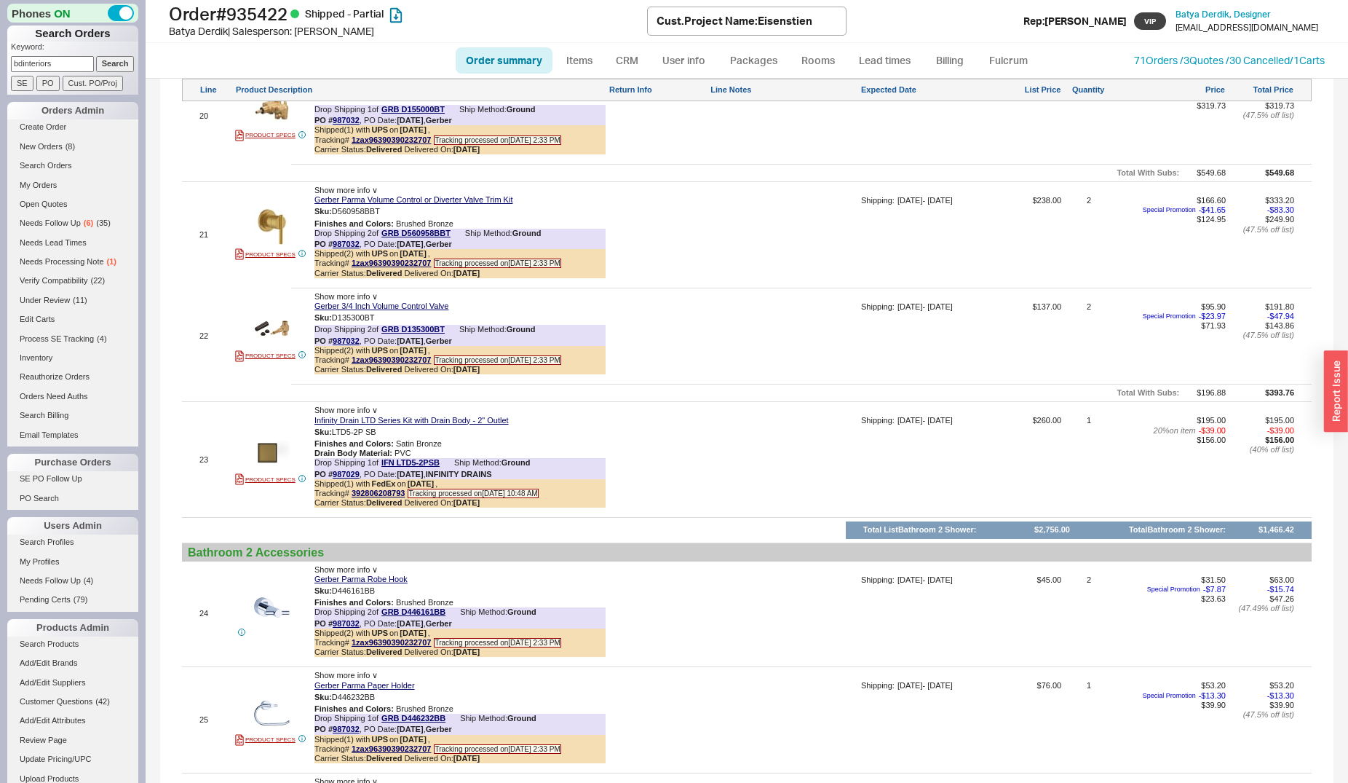
click at [58, 63] on input "bdinteriors" at bounding box center [52, 63] width 83 height 15
type input "940305"
click at [96, 56] on input "Search" at bounding box center [115, 63] width 39 height 15
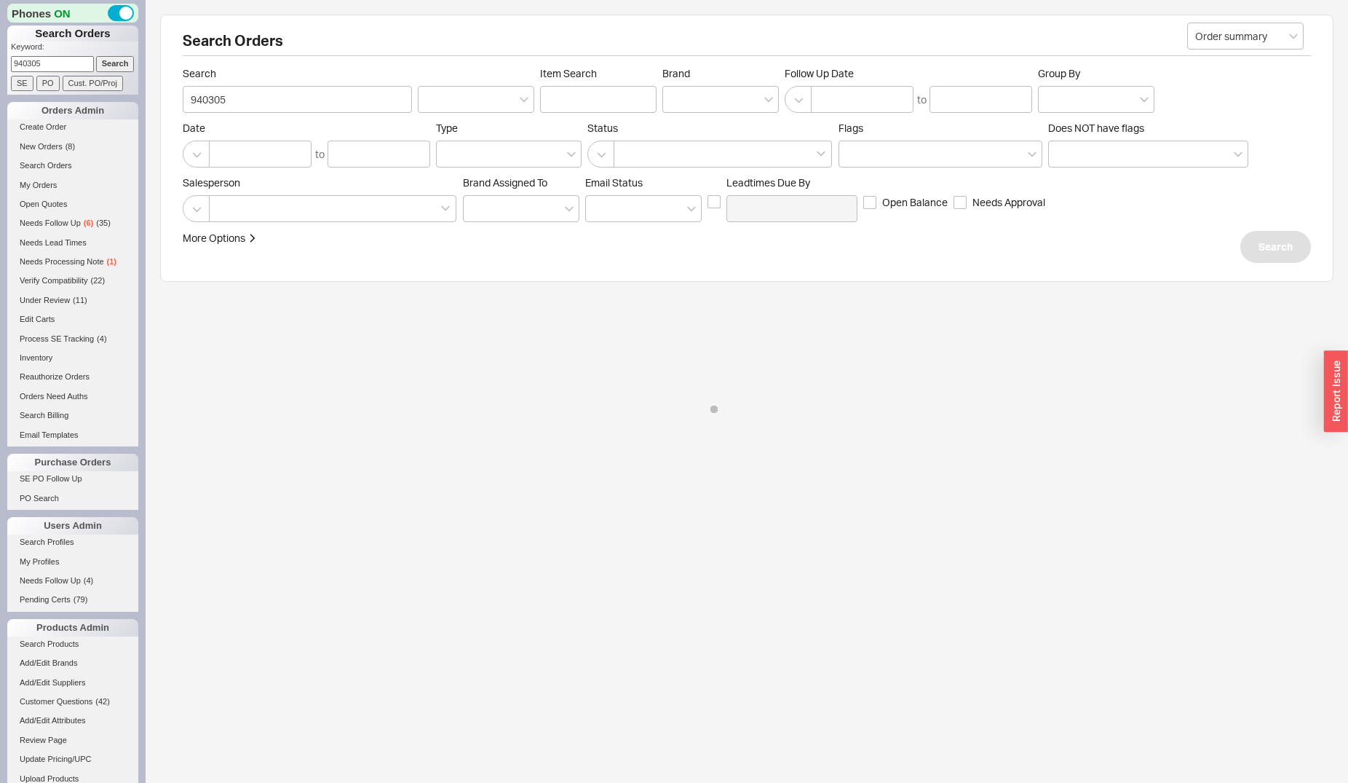
select select "*"
select select "LOW"
select select "3"
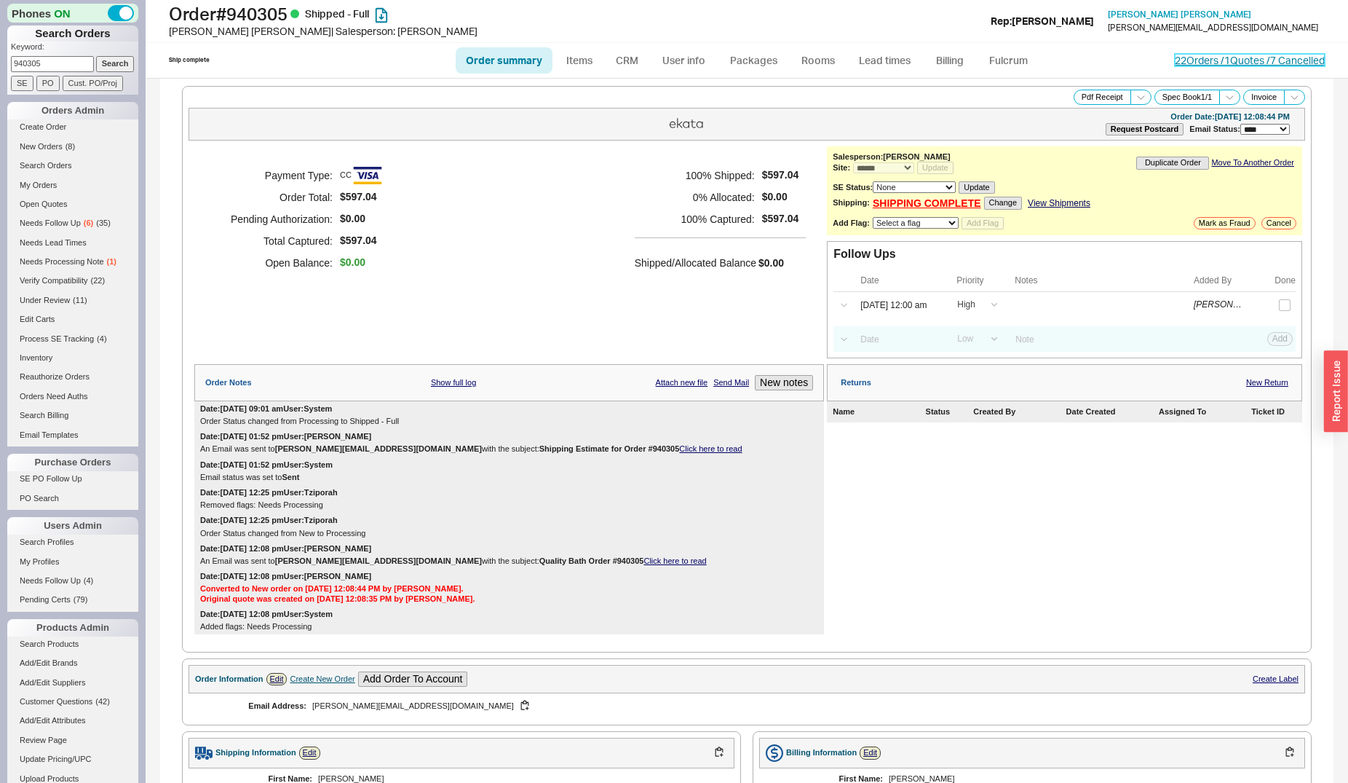
click at [1175, 59] on link "22 Orders / 1 Quotes / 7 Cancelled" at bounding box center [1250, 60] width 150 height 12
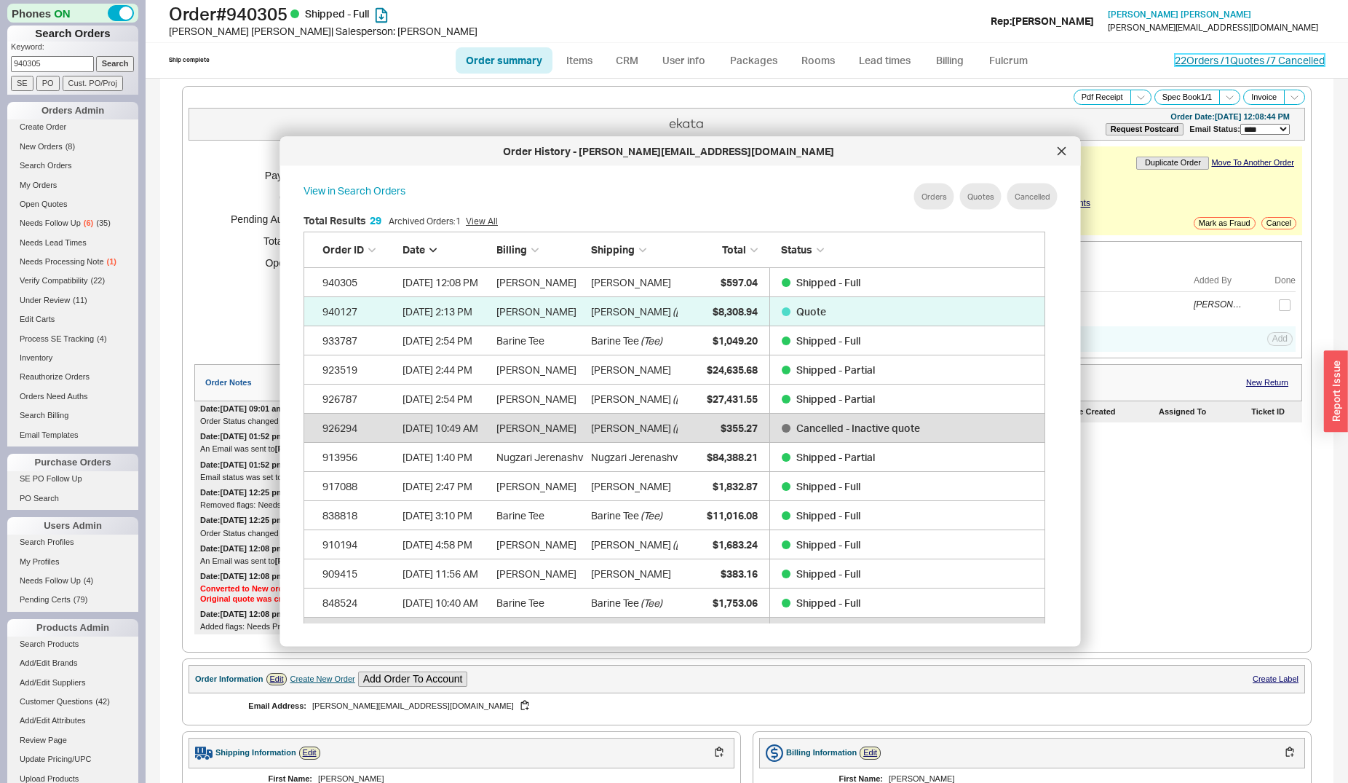
scroll to position [433, 753]
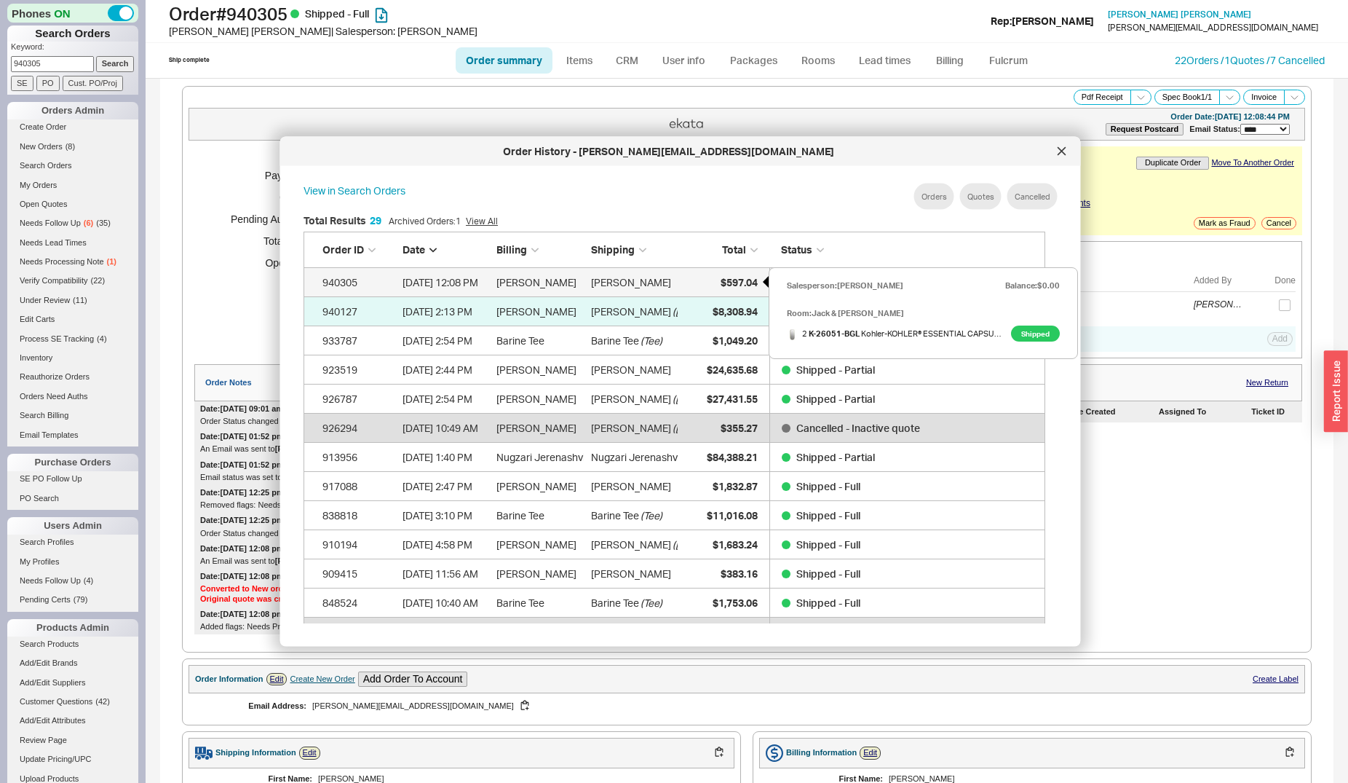
click at [737, 280] on span "$597.04" at bounding box center [738, 281] width 37 height 12
select select "*"
select select "LOW"
select select "3"
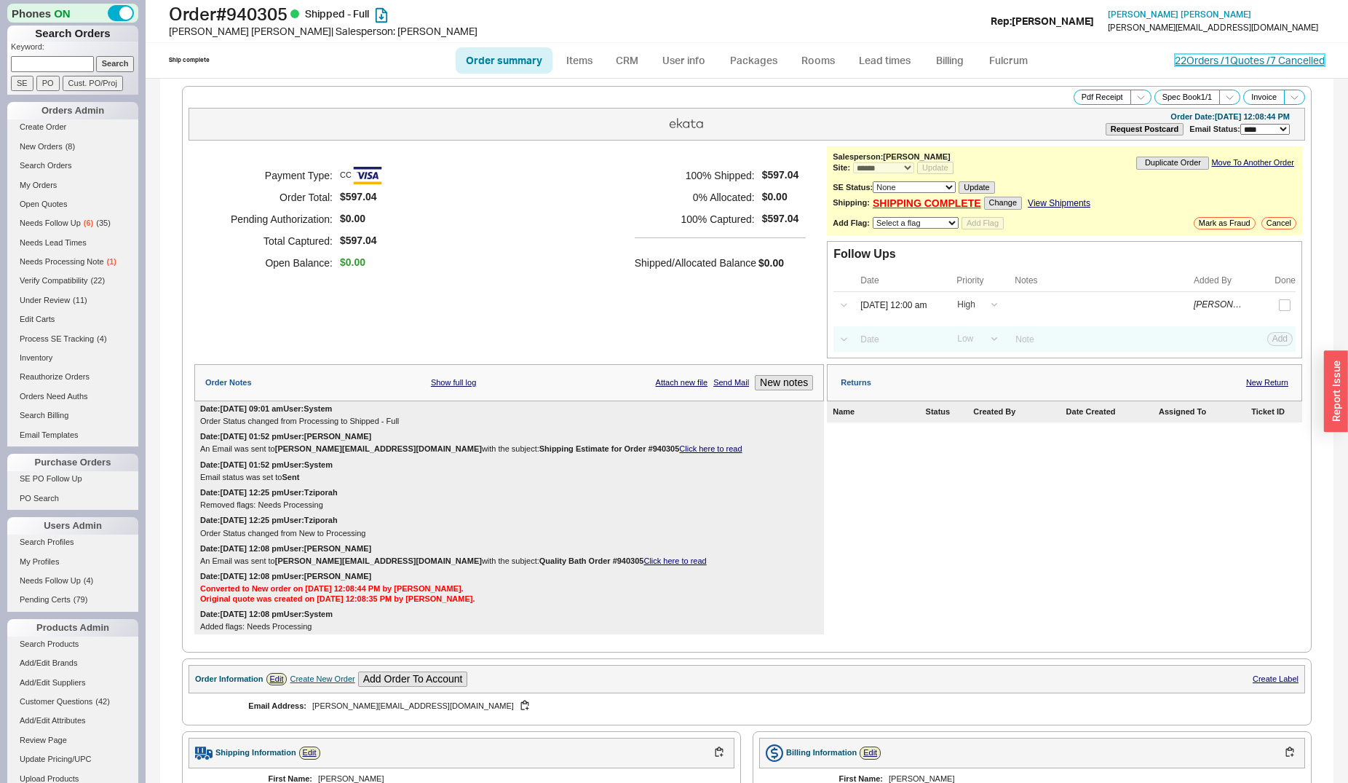
click at [1187, 60] on link "22 Orders / 1 Quotes / 7 Cancelled" at bounding box center [1250, 60] width 150 height 12
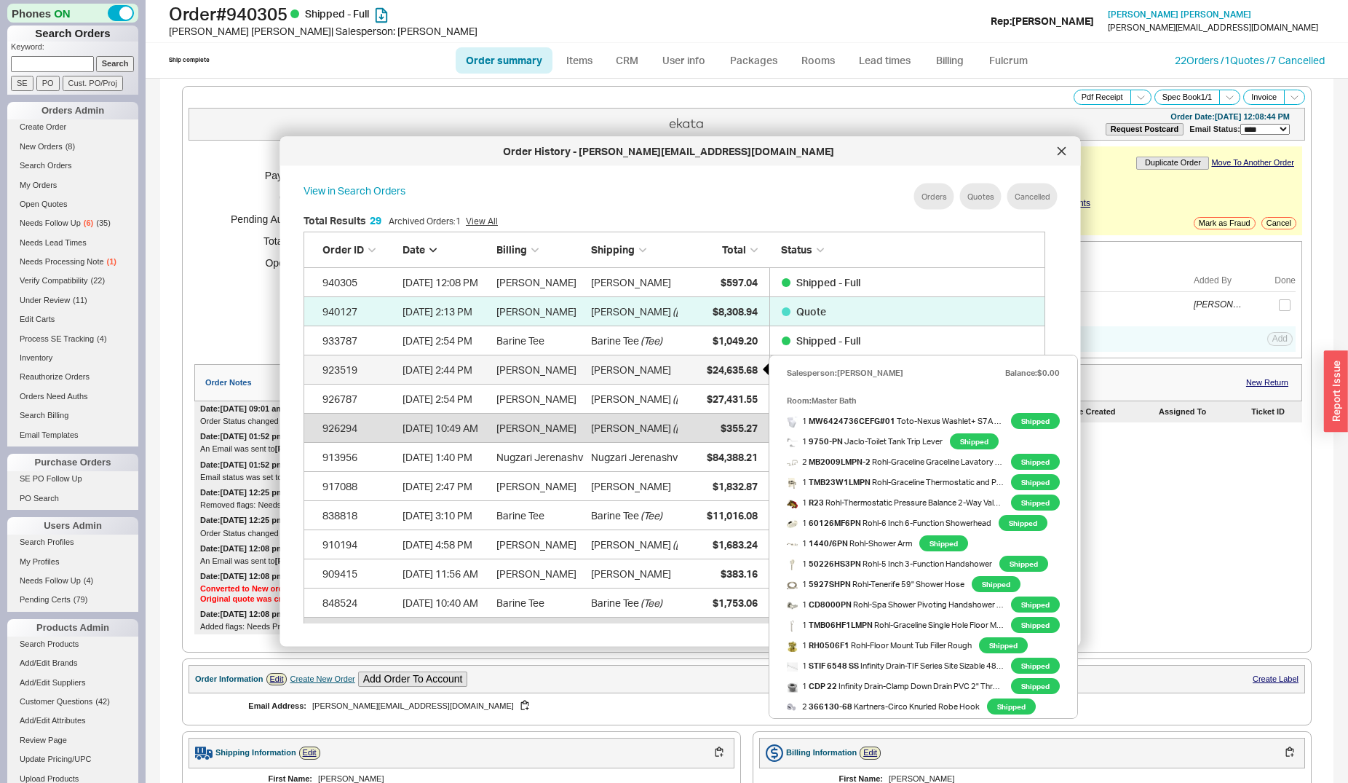
click at [708, 366] on span "$24,635.68" at bounding box center [731, 369] width 51 height 12
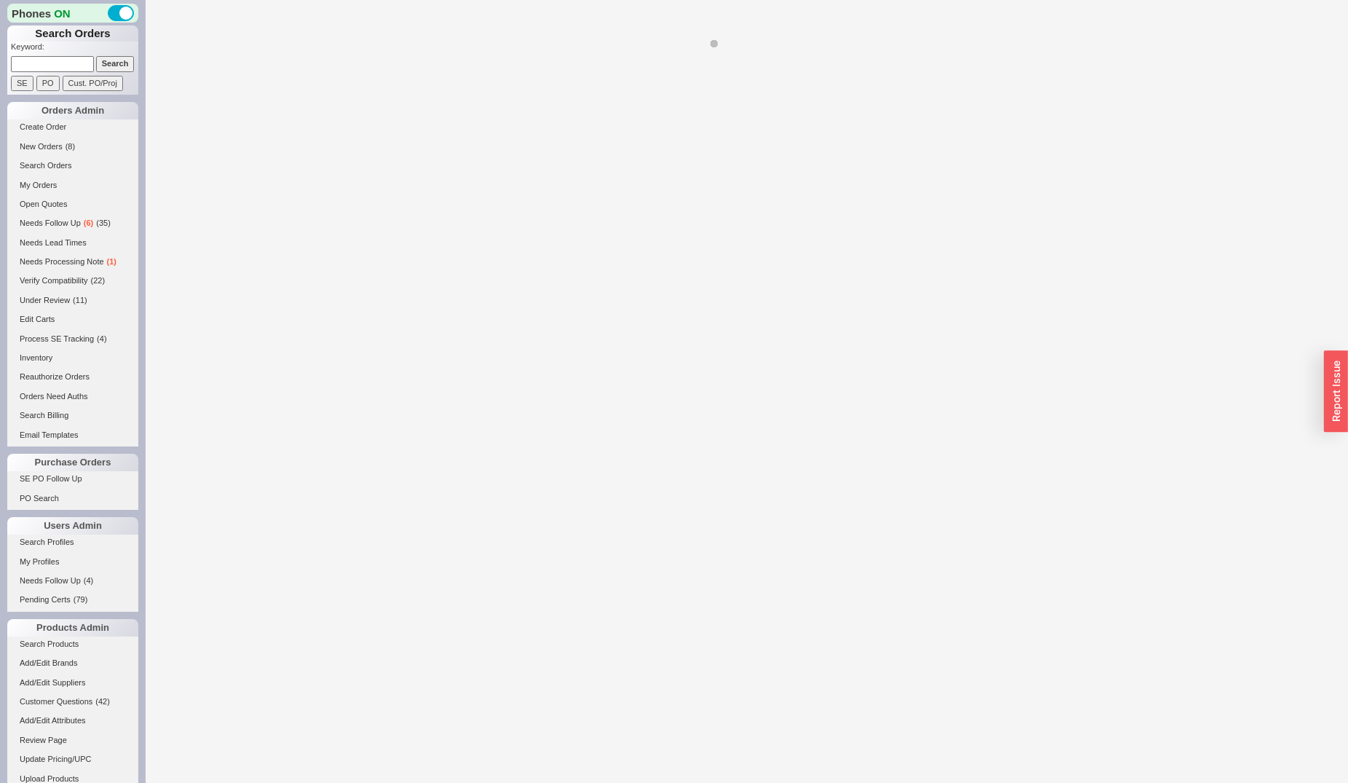
select select "**"
select select "*"
select select "LOW"
select select "3"
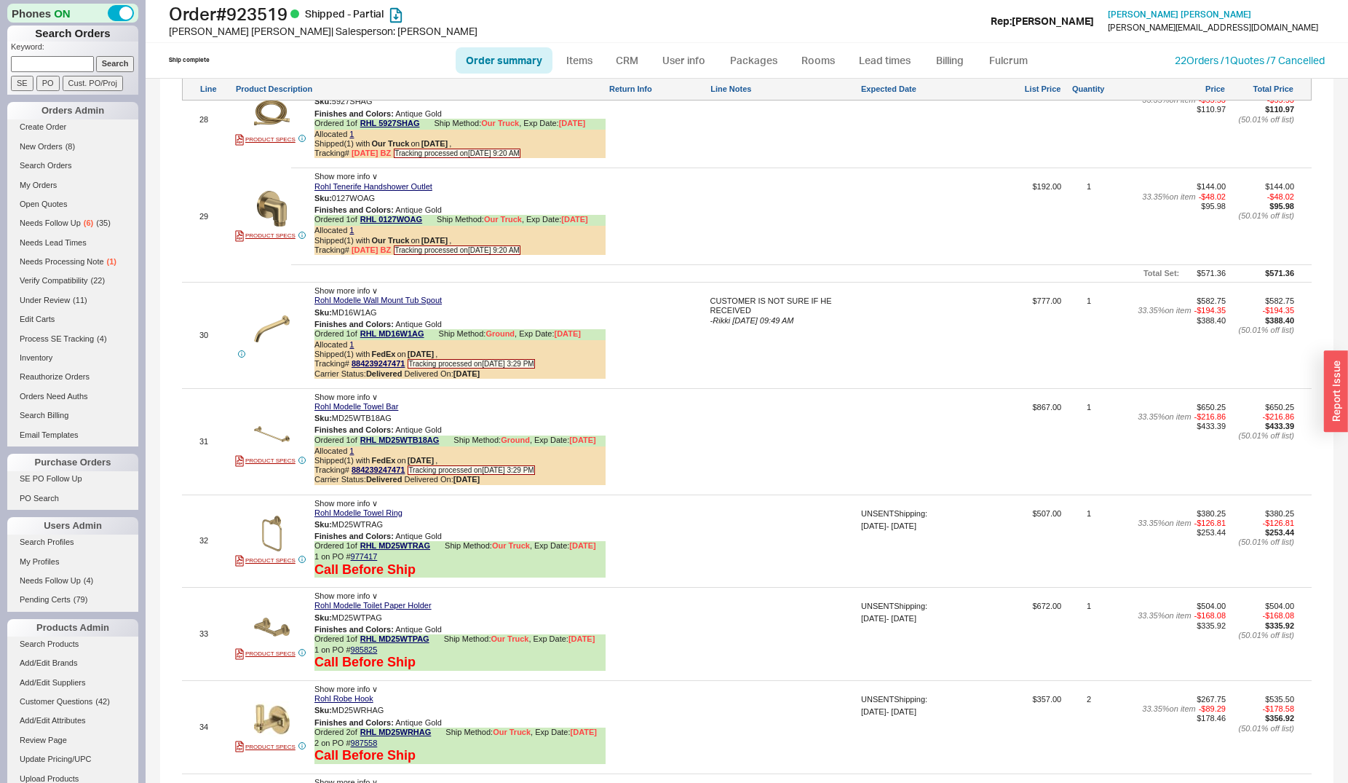
scroll to position [4901, 0]
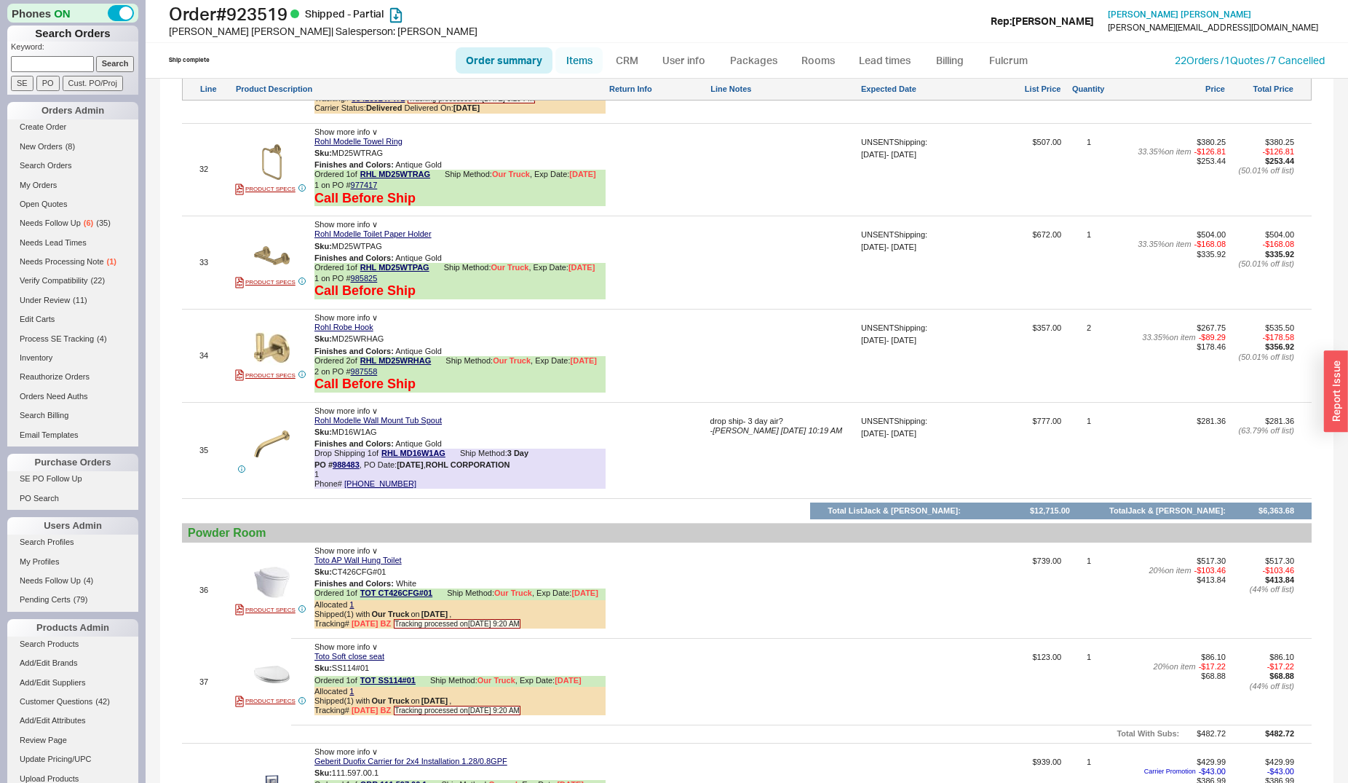
click at [576, 58] on link "Items" at bounding box center [578, 60] width 47 height 26
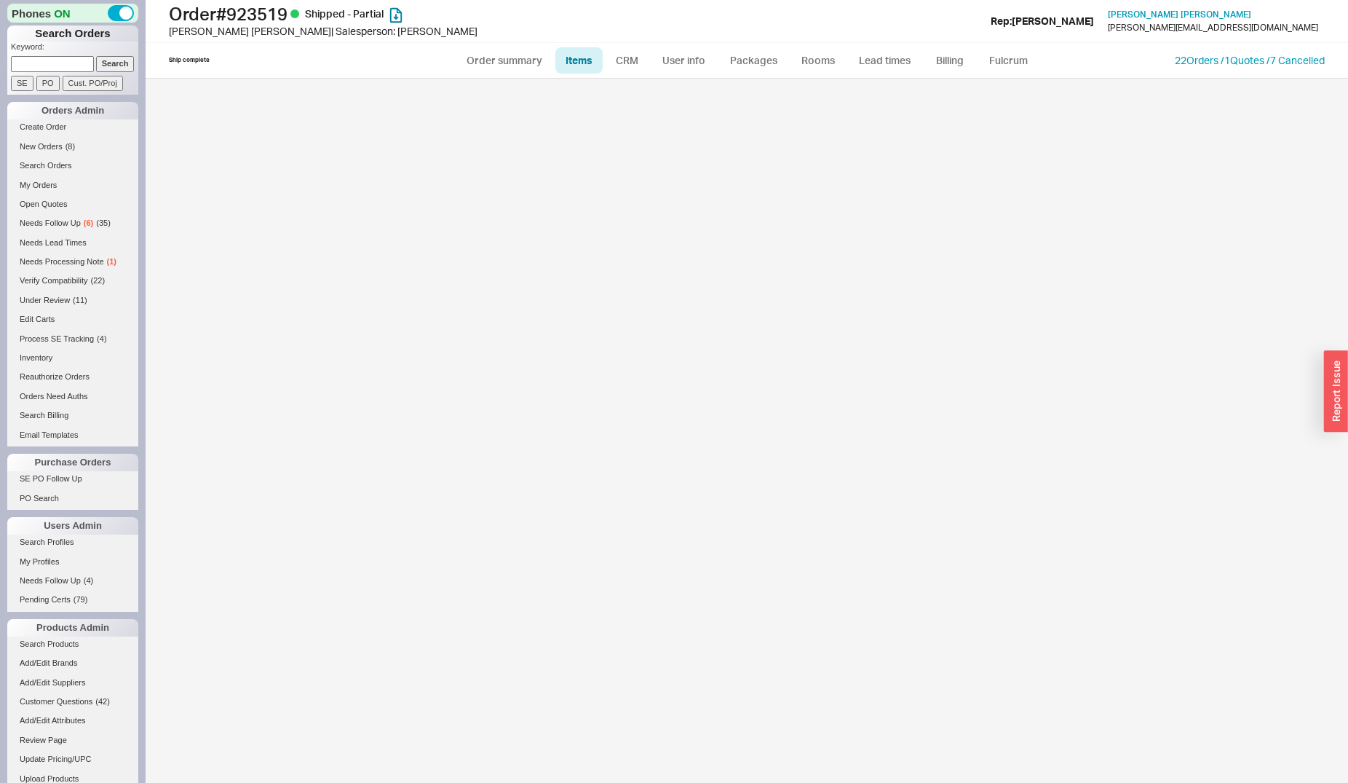
select select "3"
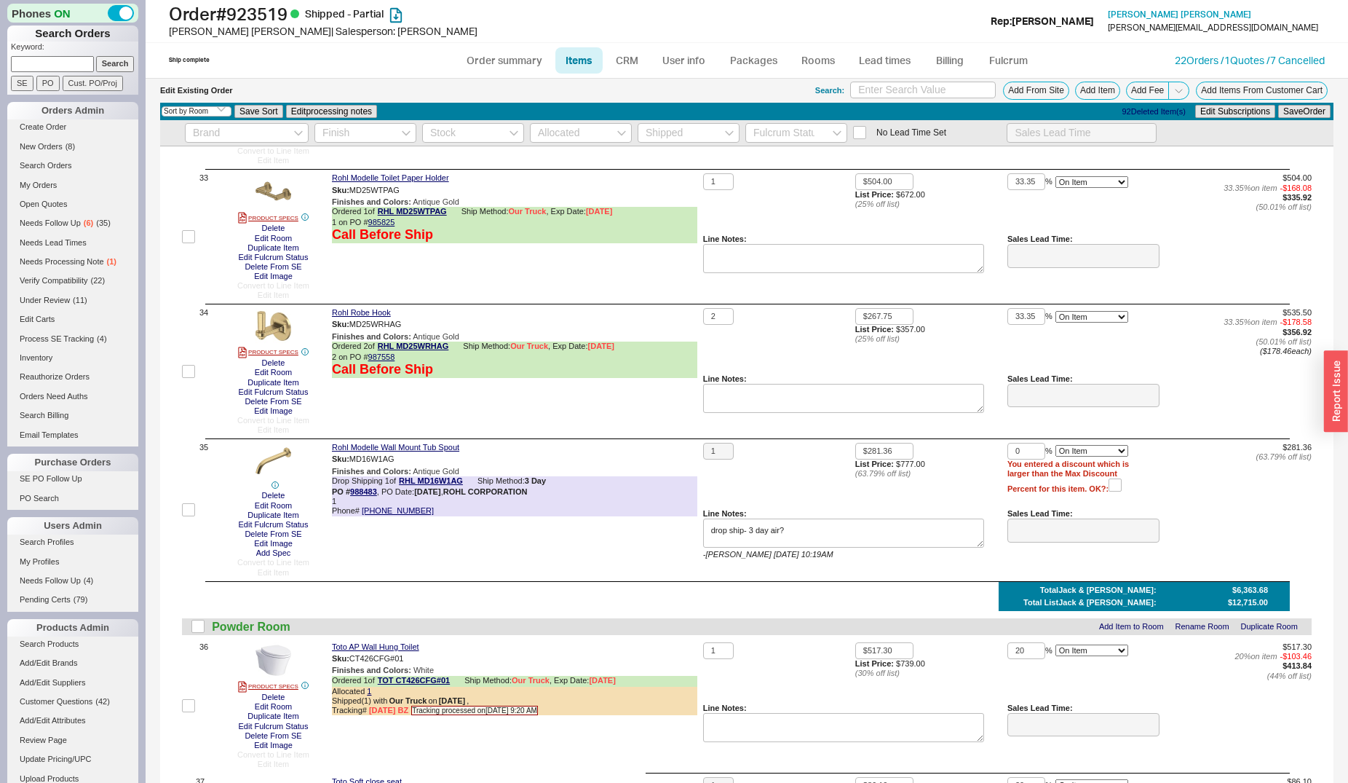
scroll to position [4455, 0]
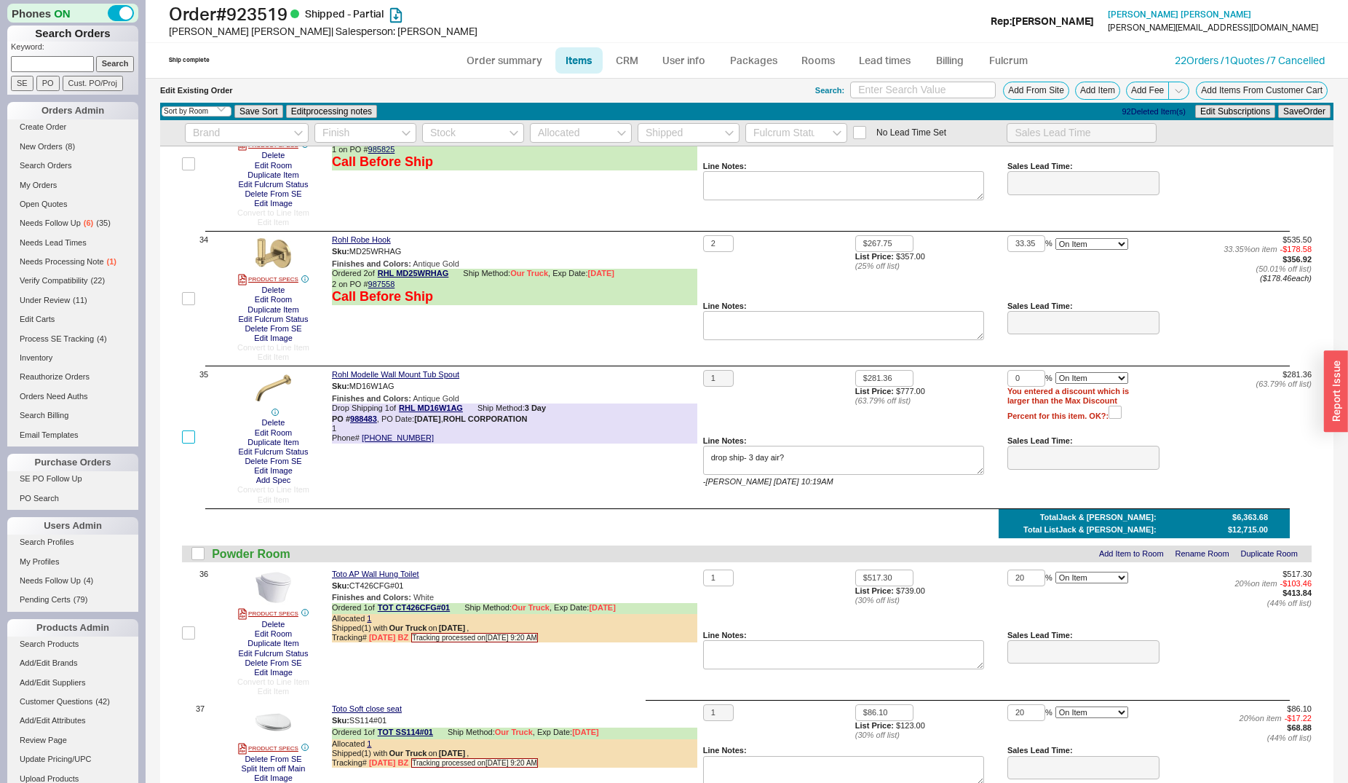
click at [187, 438] on input "checkbox" at bounding box center [188, 436] width 13 height 13
checkbox input "true"
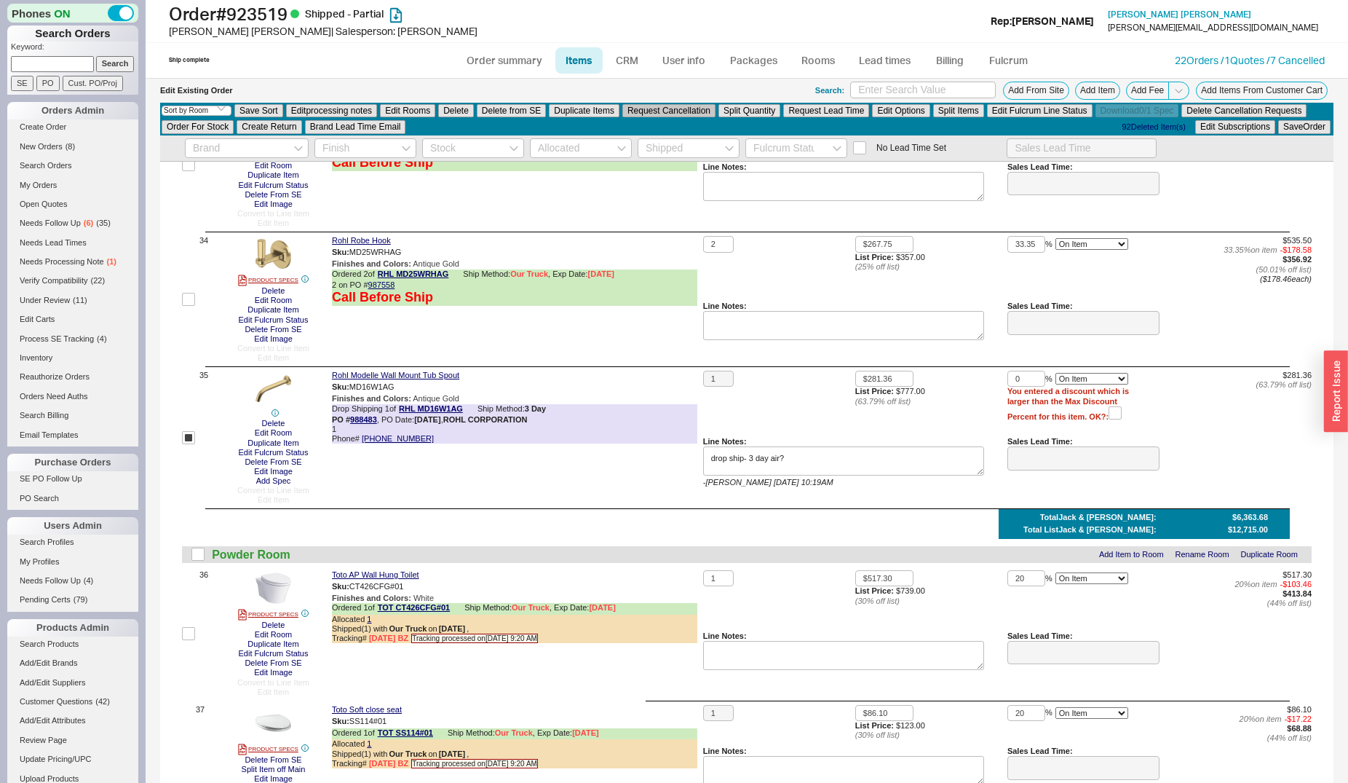
click at [672, 112] on button "Request Cancellation" at bounding box center [668, 110] width 93 height 13
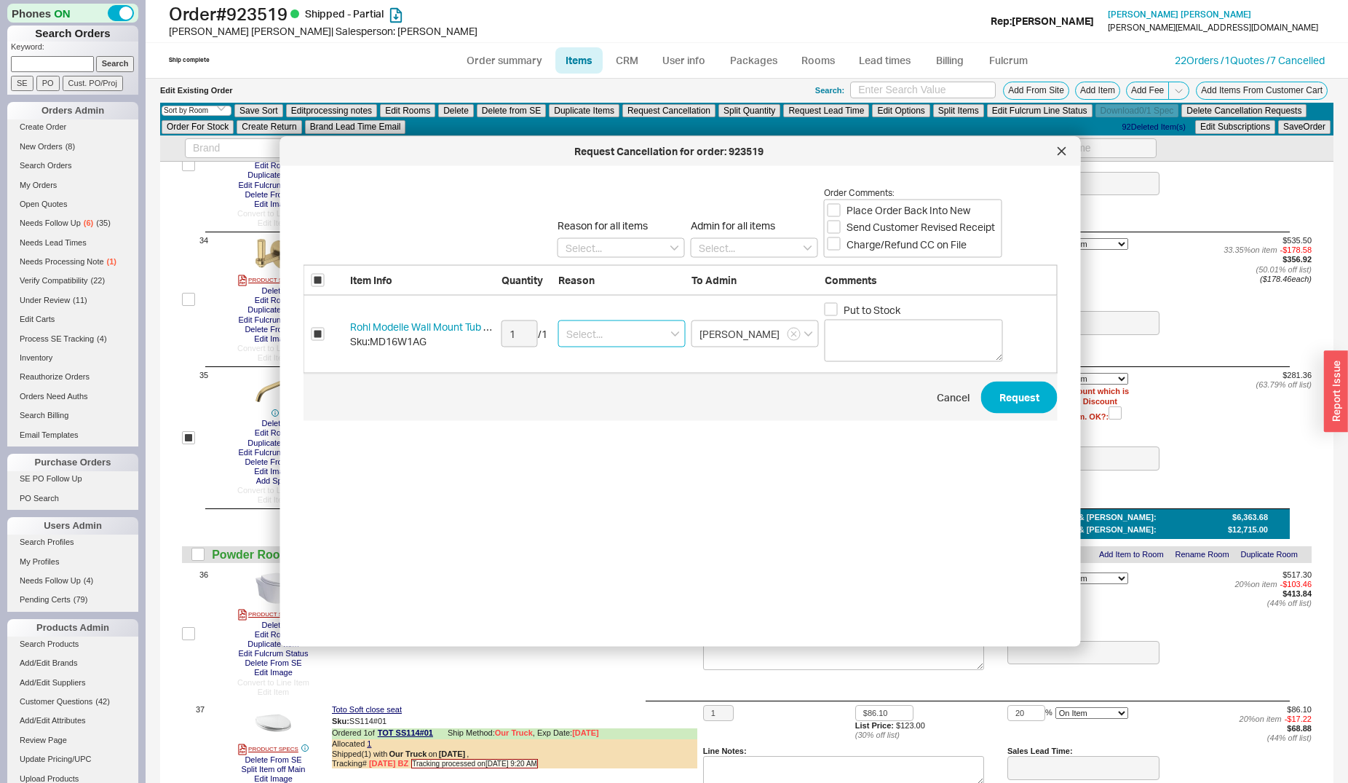
click at [595, 331] on input at bounding box center [621, 333] width 127 height 27
click at [625, 385] on div "Ordered By Mistake" at bounding box center [622, 389] width 126 height 26
type input "Ordered By Mistake"
click at [867, 248] on span "Charge/Refund CC on File" at bounding box center [907, 244] width 120 height 15
click at [841, 248] on input "Charge/Refund CC on File" at bounding box center [834, 243] width 13 height 13
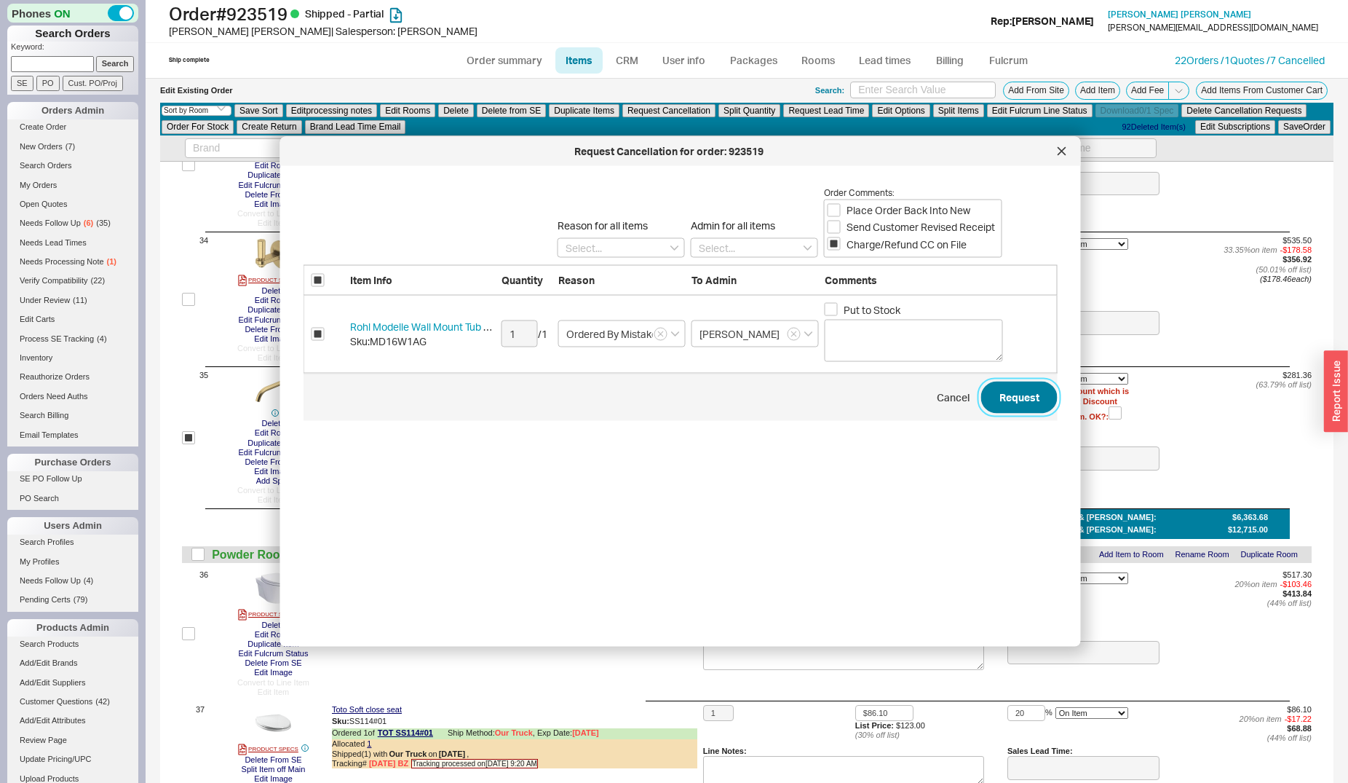
click at [989, 390] on button "Request" at bounding box center [1019, 397] width 76 height 32
checkbox input "false"
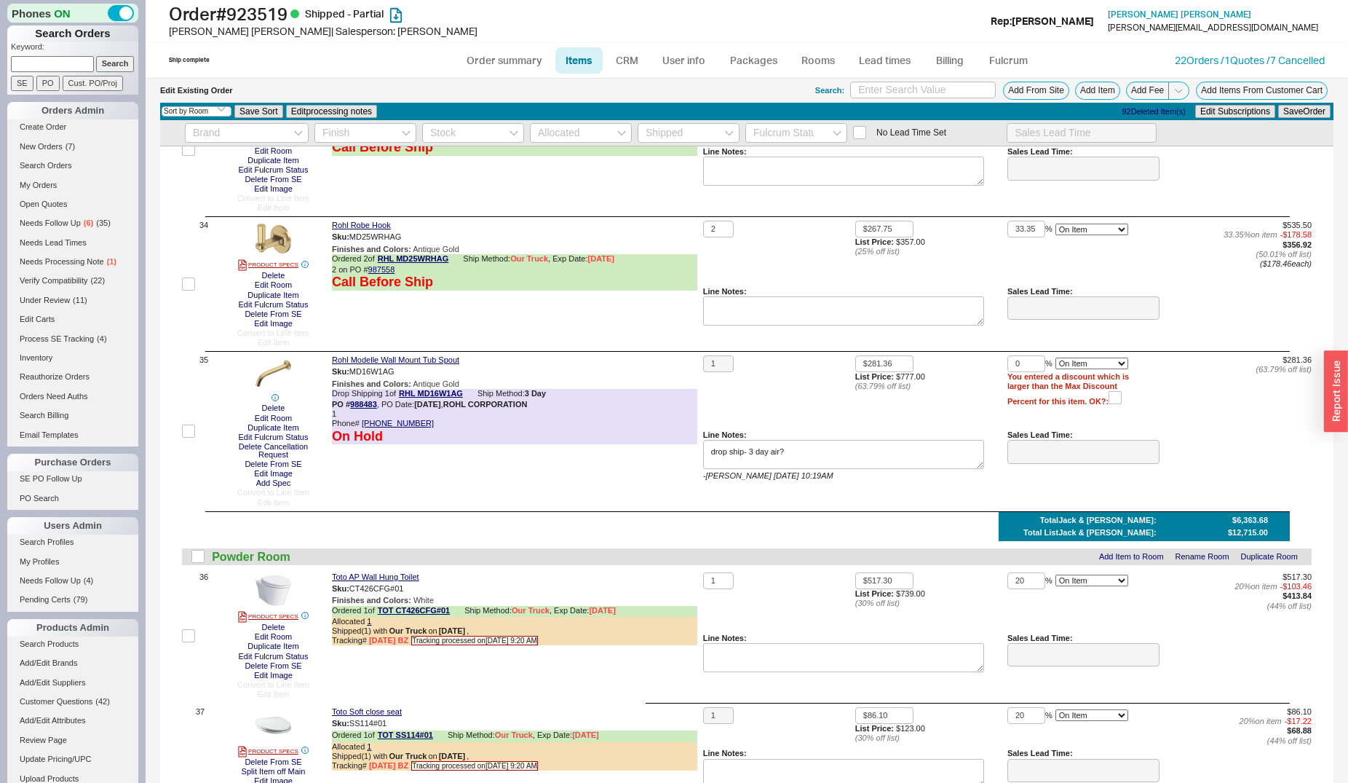
checkbox input "false"
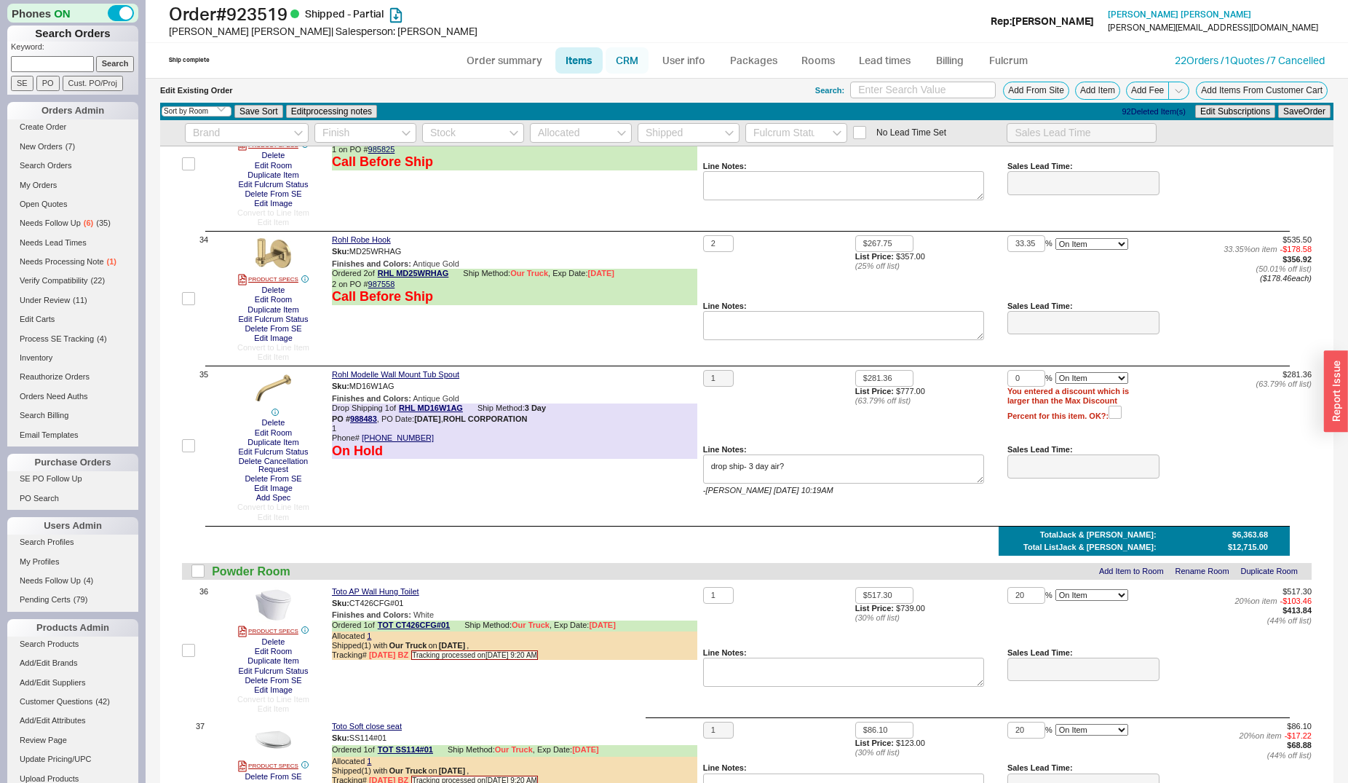
click at [630, 59] on link "CRM" at bounding box center [627, 60] width 43 height 26
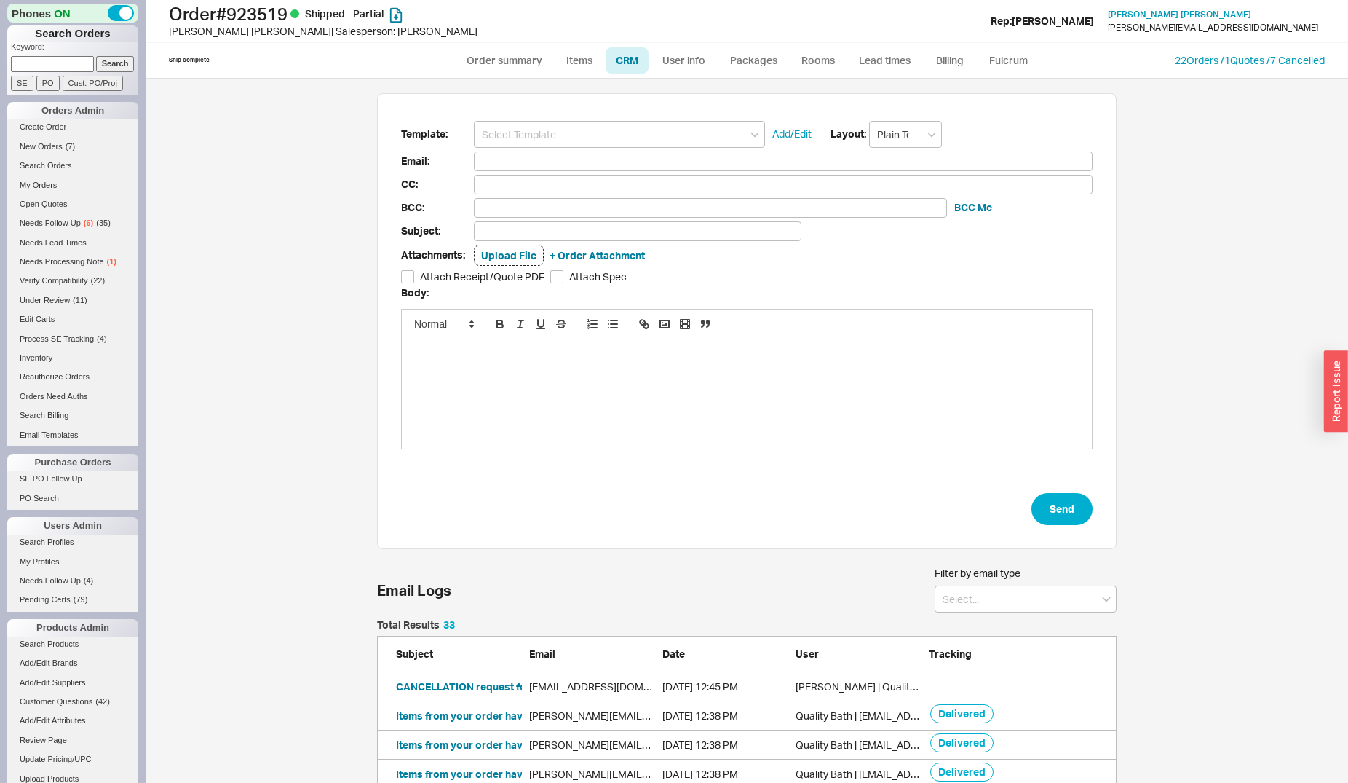
scroll to position [1001, 727]
click at [448, 716] on button "Items from your order have been delivered! | Order #923519" at bounding box center [541, 715] width 290 height 15
click at [529, 53] on link "Order summary" at bounding box center [504, 60] width 97 height 26
select select "**"
select select "*"
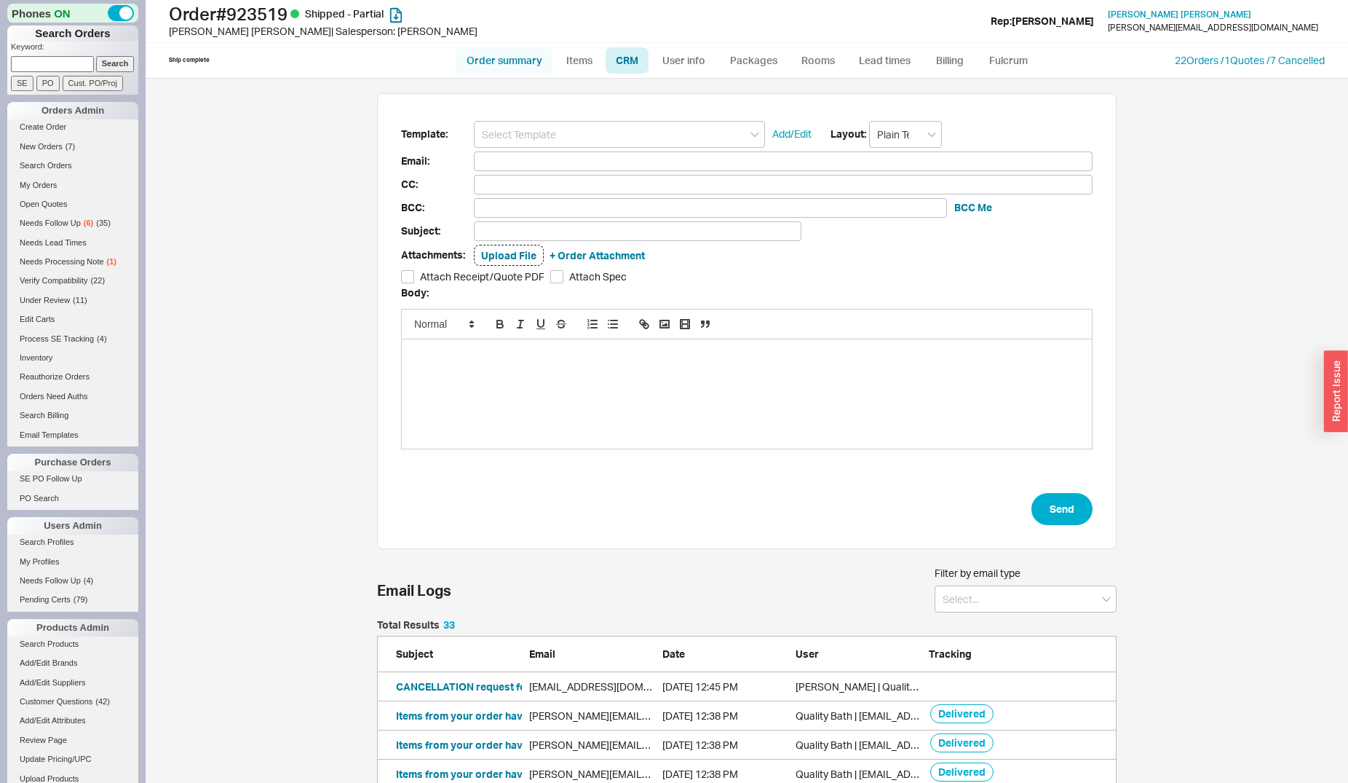
select select "LOW"
select select "3"
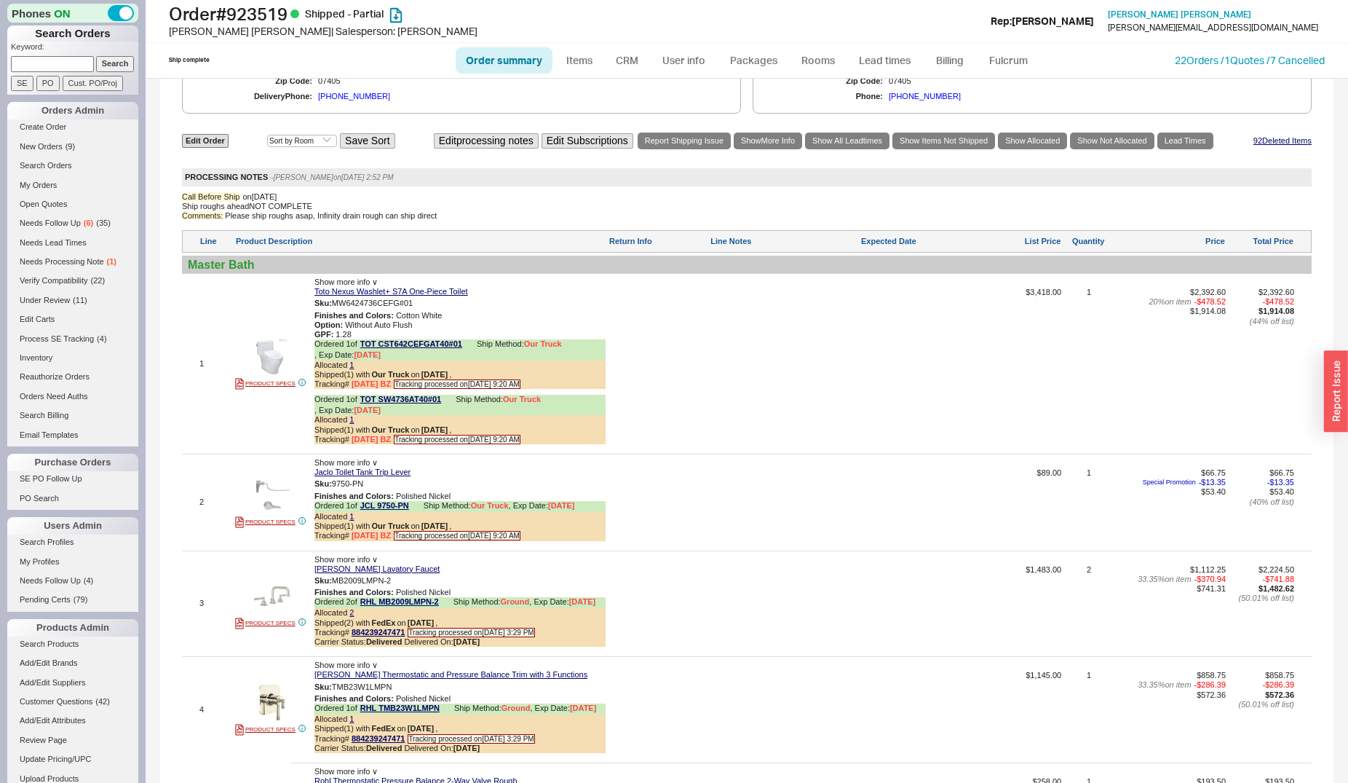
scroll to position [1040, 0]
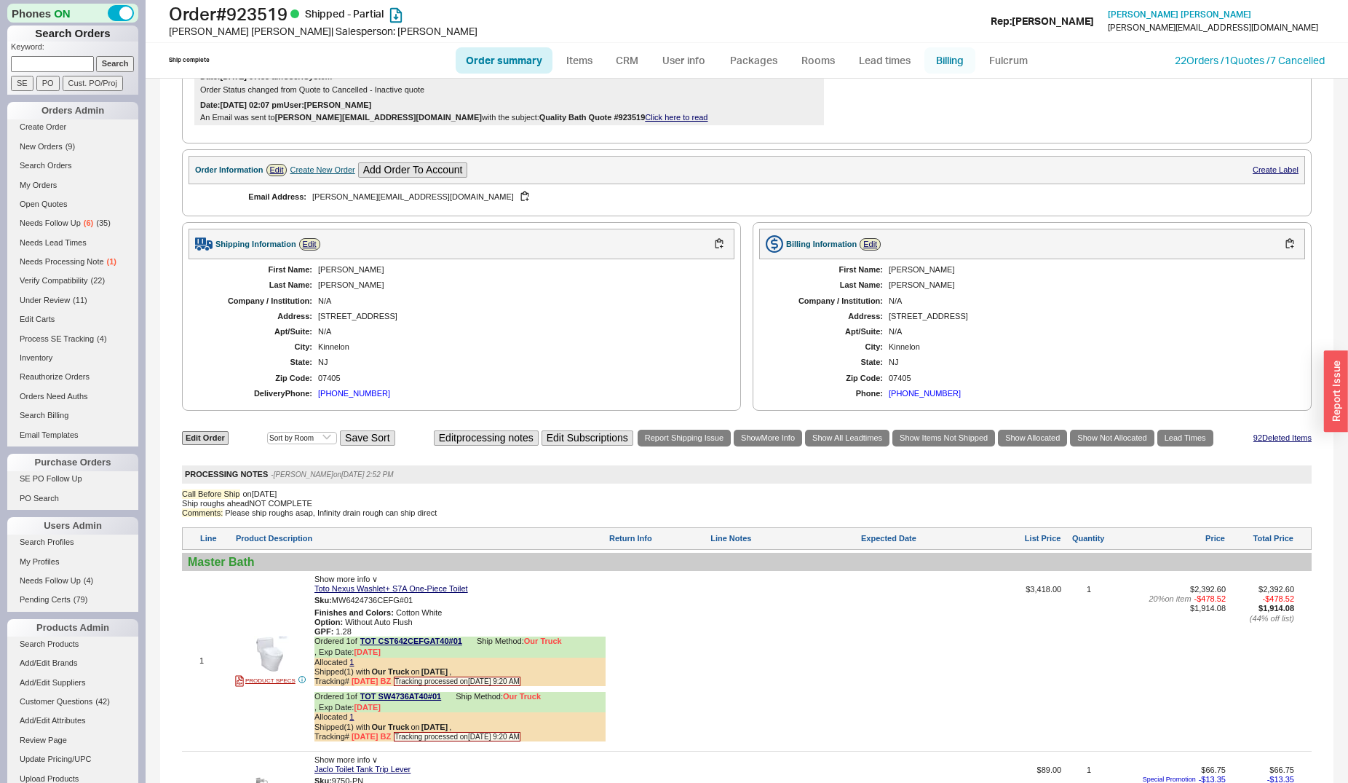
click at [950, 61] on link "Billing" at bounding box center [950, 60] width 51 height 26
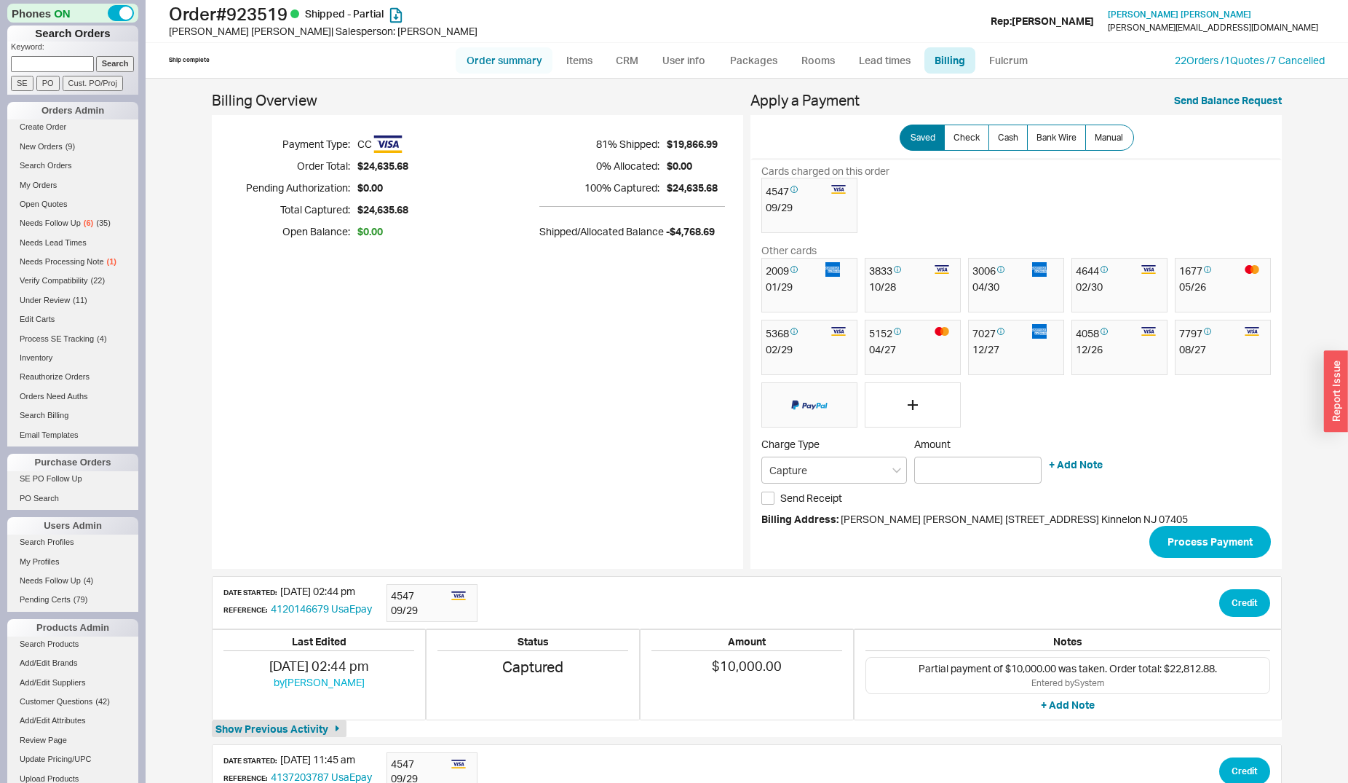
click at [496, 60] on link "Order summary" at bounding box center [504, 60] width 97 height 26
select select "**"
select select "*"
select select "LOW"
select select "3"
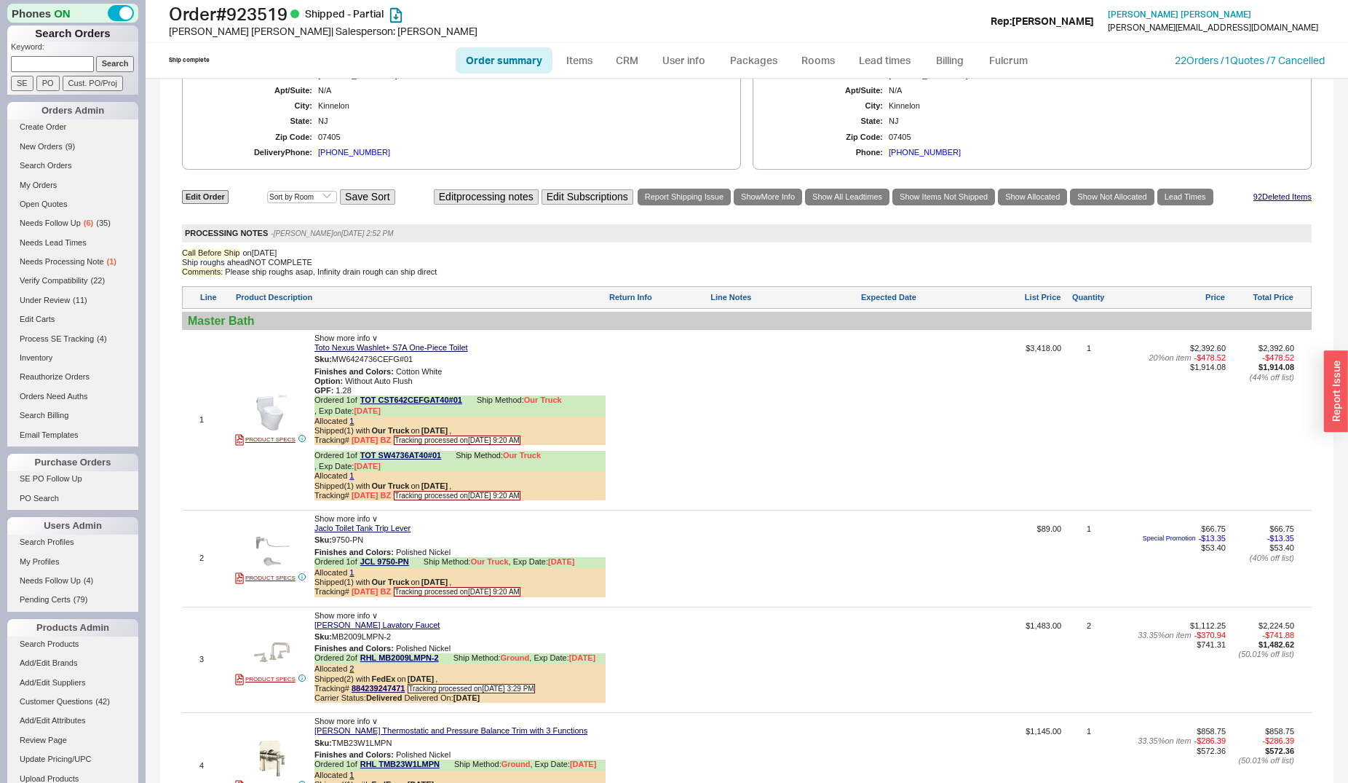
scroll to position [1411, 0]
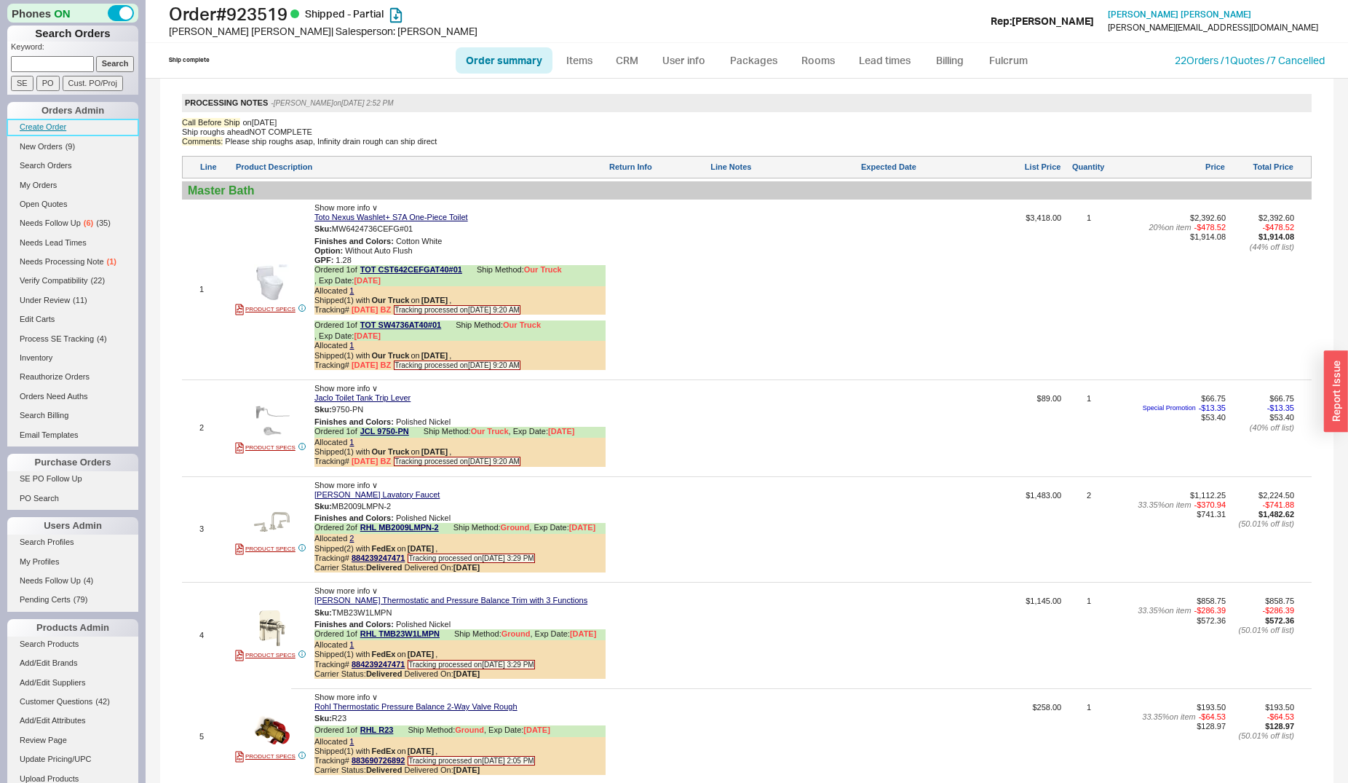
click at [44, 124] on link "Create Order" at bounding box center [72, 126] width 131 height 15
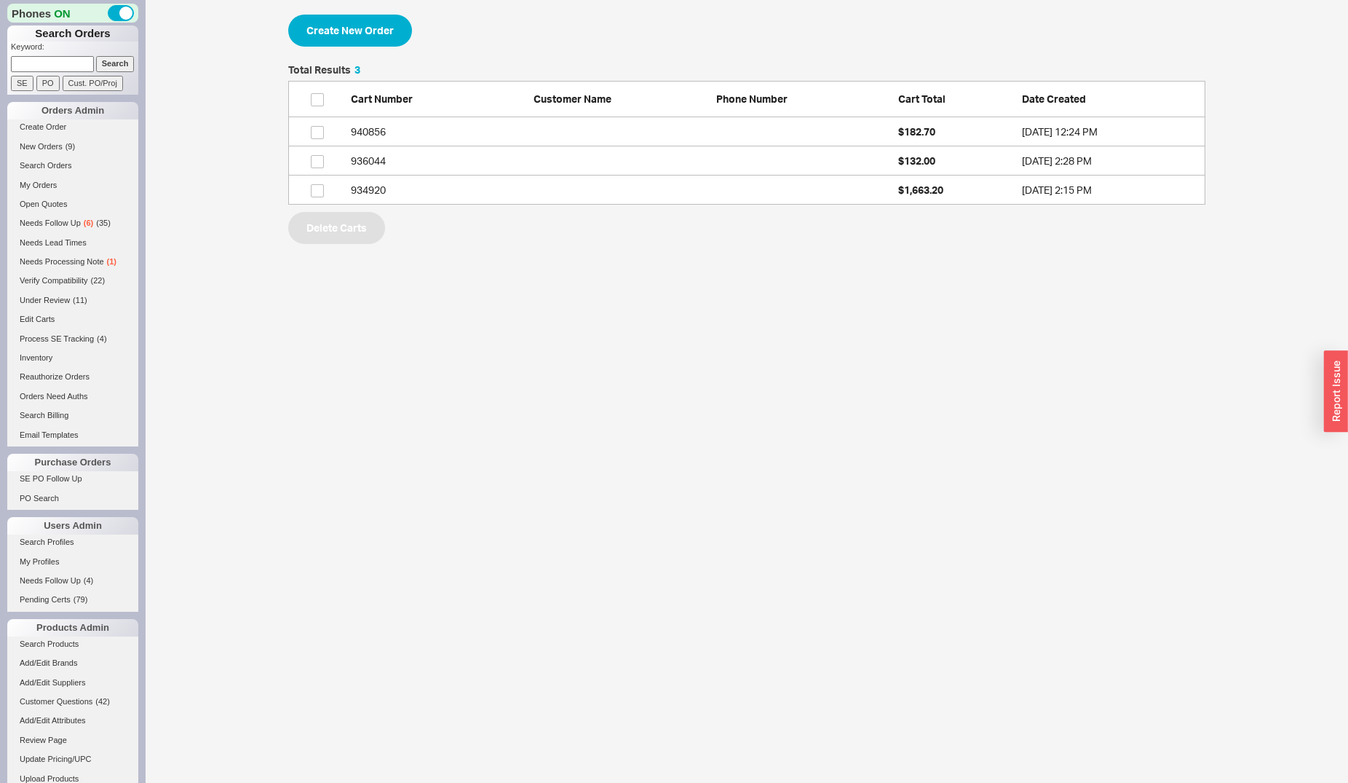
scroll to position [127, 905]
click at [331, 24] on button "Create New Order" at bounding box center [350, 31] width 124 height 32
select select "3"
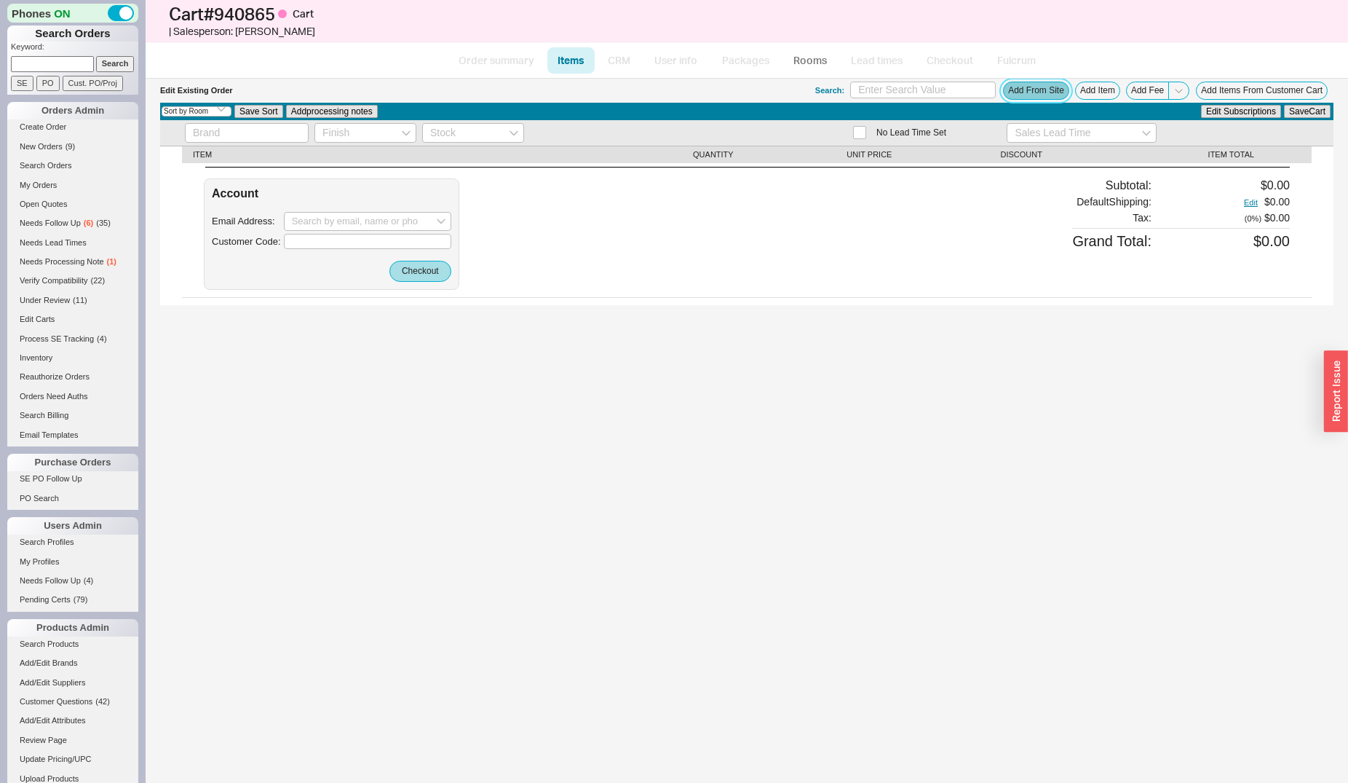
click at [1048, 87] on button "Add From Site" at bounding box center [1036, 91] width 66 height 18
select select "ON_CHECKOUT_AGGREGATED"
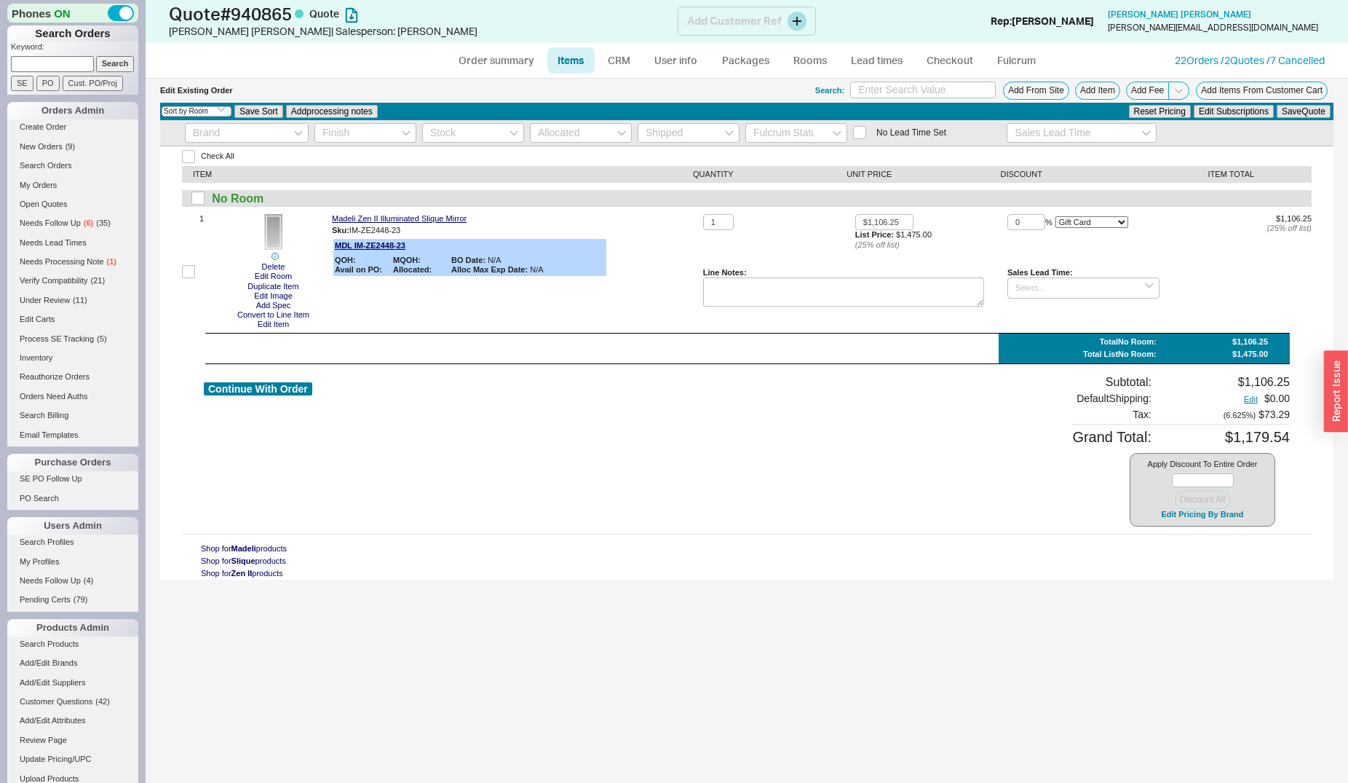
type input "20"
select select "ON_ITEM"
